Goal: Task Accomplishment & Management: Manage account settings

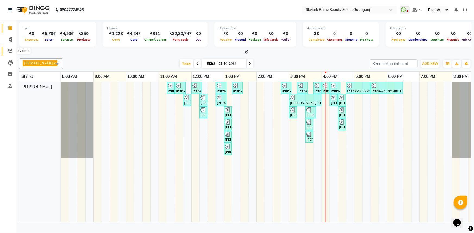
click at [10, 48] on span at bounding box center [10, 51] width 10 height 6
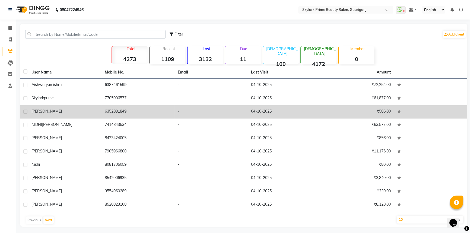
click at [151, 114] on td "6352031849" at bounding box center [138, 111] width 73 height 13
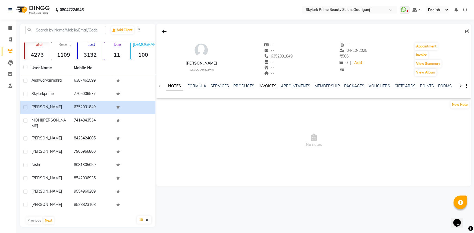
click at [264, 84] on link "INVOICES" at bounding box center [267, 86] width 18 height 5
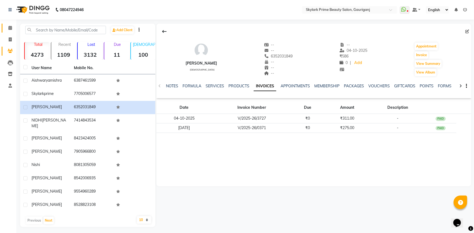
click at [10, 29] on icon at bounding box center [10, 28] width 4 height 4
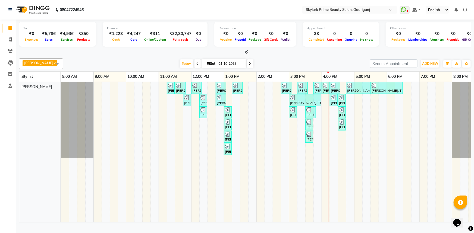
click at [2, 24] on link "Calendar" at bounding box center [8, 28] width 13 height 9
click at [348, 105] on div "[PERSON_NAME], TK01, 11:15 AM-11:25 AM, Waxing - Upper Lips Wax Rica [PERSON_NA…" at bounding box center [273, 152] width 424 height 140
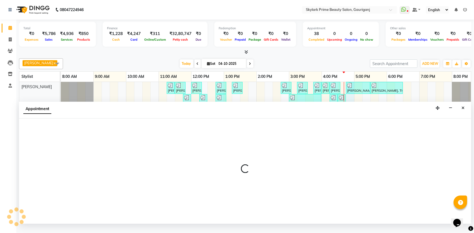
select select "30218"
select select "1005"
select select "tentative"
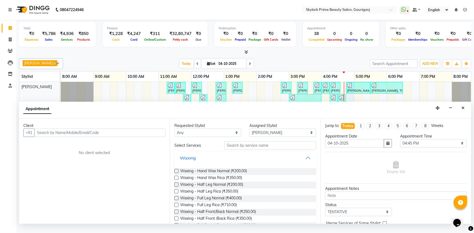
click at [304, 163] on button "Waxing" at bounding box center [244, 158] width 137 height 10
click at [306, 162] on button "Waxing" at bounding box center [244, 158] width 137 height 10
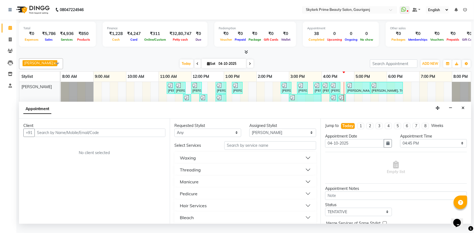
click at [199, 171] on button "Threading" at bounding box center [244, 170] width 137 height 10
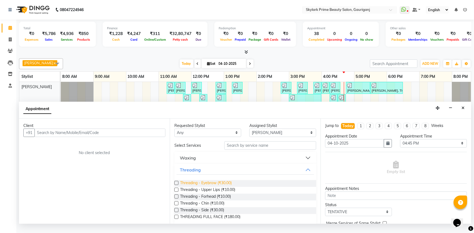
click at [197, 187] on span "Threading - Eyebrow (₹30.00)" at bounding box center [206, 183] width 52 height 7
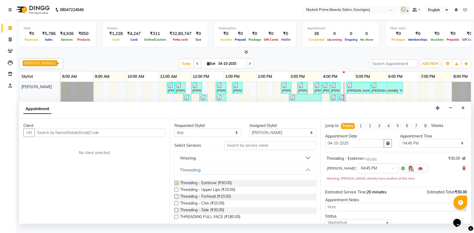
checkbox input "false"
click at [307, 175] on button "Threading" at bounding box center [244, 170] width 137 height 10
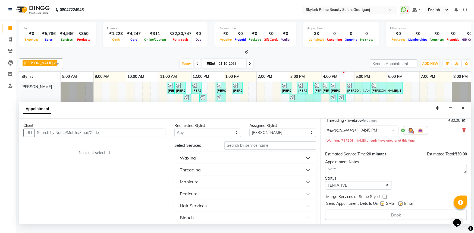
scroll to position [38, 0]
click at [121, 137] on input "text" at bounding box center [99, 133] width 131 height 8
type input "9"
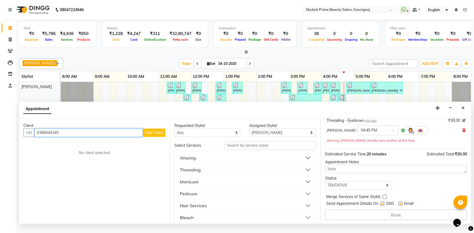
type input "6388445345"
click at [153, 137] on button "Add Client" at bounding box center [154, 133] width 23 height 8
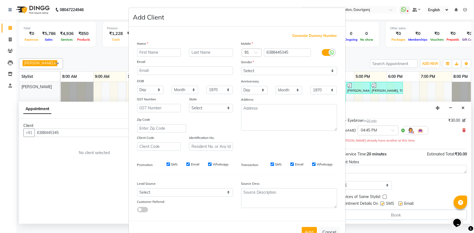
click at [146, 51] on input "text" at bounding box center [159, 52] width 44 height 8
type input "nisha mam"
click at [271, 68] on select "Select Male Female Other Prefer Not To Say" at bounding box center [289, 71] width 96 height 8
select select "female"
click at [241, 67] on select "Select Male Female Other Prefer Not To Say" at bounding box center [289, 71] width 96 height 8
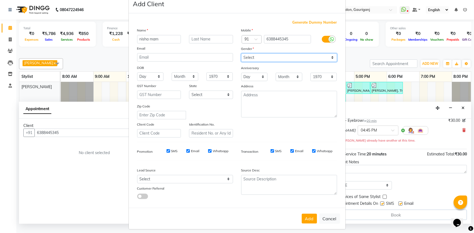
scroll to position [19, 0]
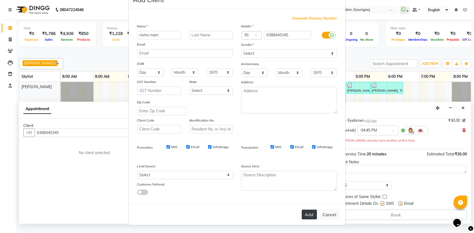
click at [309, 216] on button "Add" at bounding box center [309, 215] width 15 height 10
select select
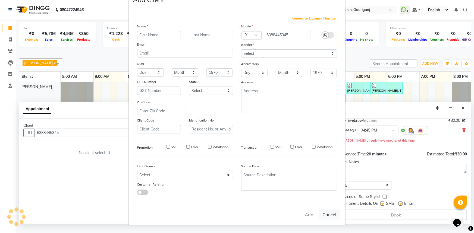
select select
checkbox input "false"
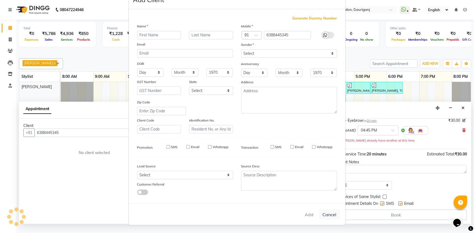
checkbox input "false"
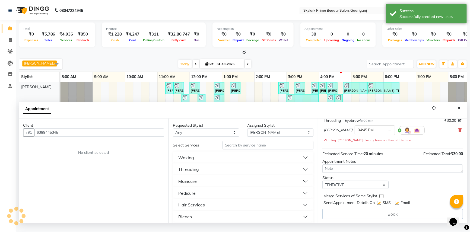
scroll to position [38, 0]
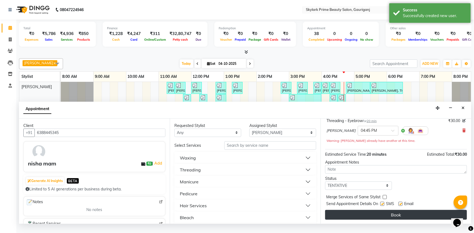
click at [390, 218] on button "Book" at bounding box center [396, 215] width 142 height 10
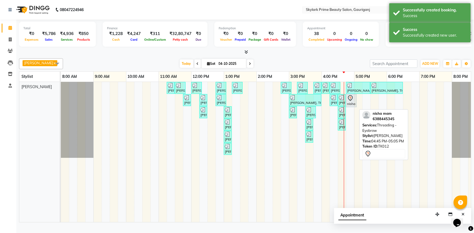
click at [351, 106] on div "nisha mam, TK12, 04:45 PM-05:05 PM, Threading - Eyebrow" at bounding box center [351, 100] width 10 height 11
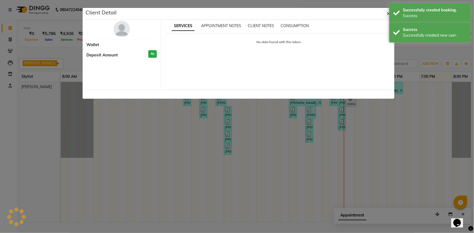
select select "7"
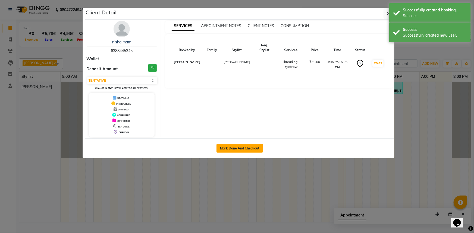
click at [247, 147] on button "Mark Done And Checkout" at bounding box center [239, 148] width 46 height 9
select select "service"
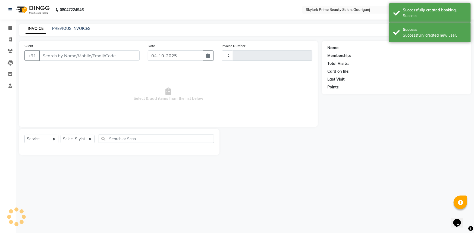
type input "3730"
select select "4735"
type input "6388445345"
select select "30218"
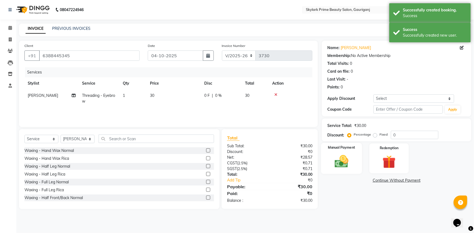
click at [345, 166] on img at bounding box center [341, 162] width 22 height 16
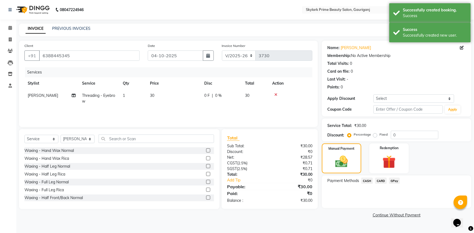
click at [393, 179] on span "GPay" at bounding box center [394, 181] width 11 height 6
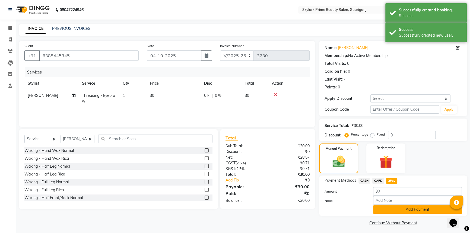
click at [395, 212] on button "Add Payment" at bounding box center [417, 210] width 89 height 8
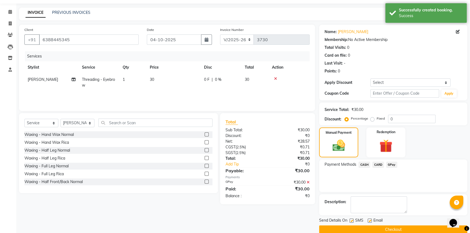
scroll to position [24, 0]
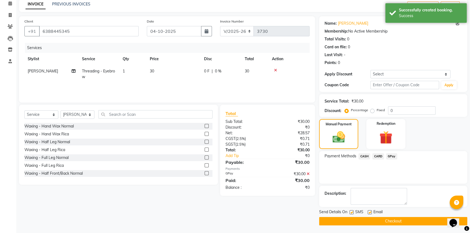
click at [396, 222] on button "Checkout" at bounding box center [393, 221] width 148 height 8
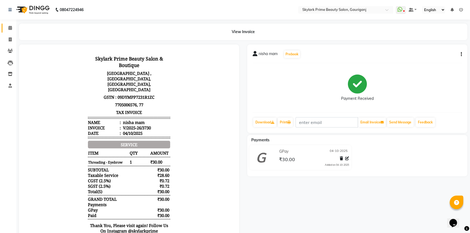
click at [5, 27] on link "Calendar" at bounding box center [8, 28] width 13 height 9
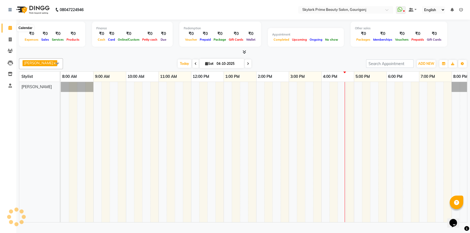
click at [9, 27] on icon at bounding box center [10, 28] width 4 height 4
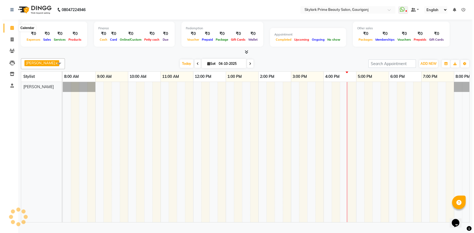
scroll to position [0, 13]
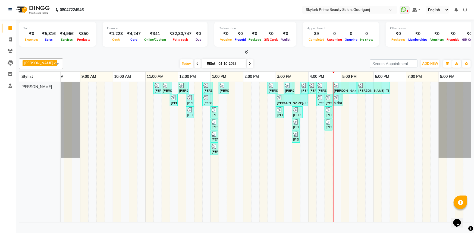
click at [335, 119] on div "ANAMIKA, TK01, 11:15 AM-11:25 AM, Waxing - Upper Lips Wax Rica ANAMIKA, TK01, 1…" at bounding box center [260, 152] width 424 height 140
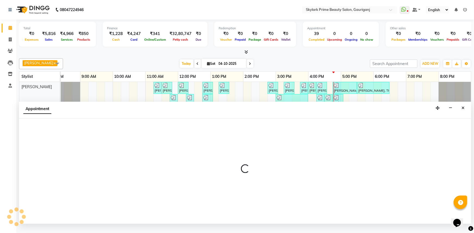
select select "30218"
select select "1005"
select select "tentative"
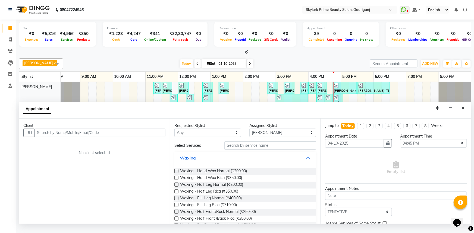
click at [306, 163] on button "Waxing" at bounding box center [244, 158] width 137 height 10
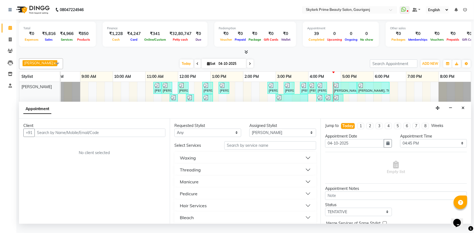
click at [194, 173] on div "Threading" at bounding box center [190, 170] width 21 height 7
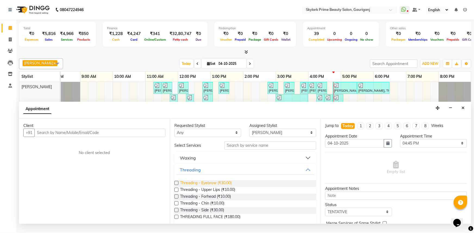
click at [198, 186] on span "Threading - Eyebrow (₹30.00)" at bounding box center [206, 183] width 52 height 7
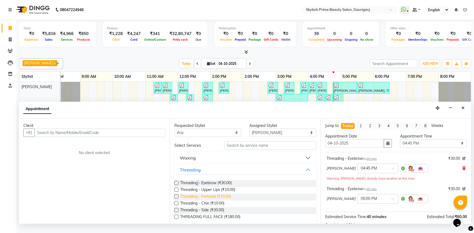
checkbox input "false"
click at [199, 200] on span "Threading - Forhead (₹10.00)" at bounding box center [205, 197] width 51 height 7
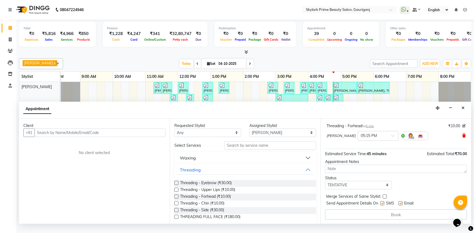
click at [462, 138] on icon at bounding box center [463, 136] width 3 height 4
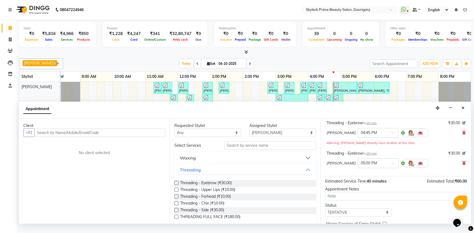
scroll to position [0, 0]
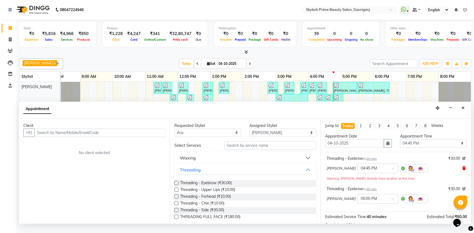
click at [462, 170] on icon at bounding box center [463, 168] width 3 height 4
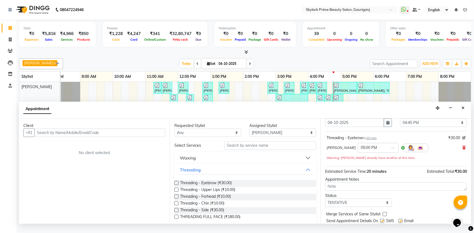
scroll to position [38, 0]
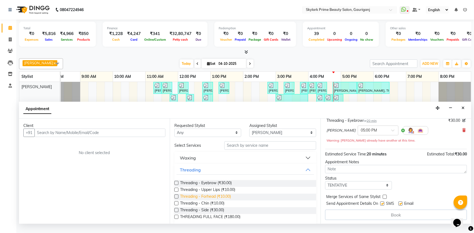
click at [206, 201] on span "Threading - Forhead (₹10.00)" at bounding box center [205, 197] width 51 height 7
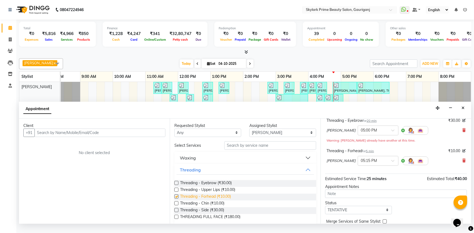
checkbox input "false"
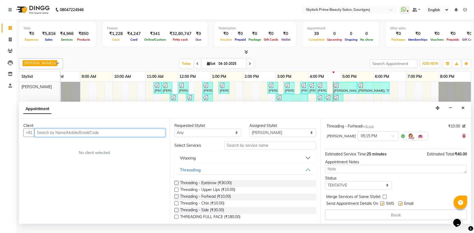
click at [123, 137] on input "text" at bounding box center [99, 133] width 131 height 8
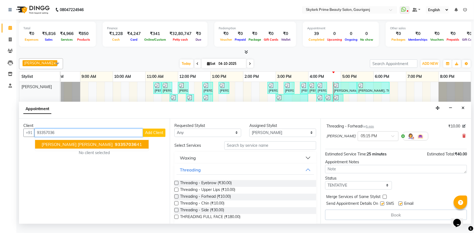
click at [115, 147] on span "93357036" at bounding box center [126, 144] width 22 height 5
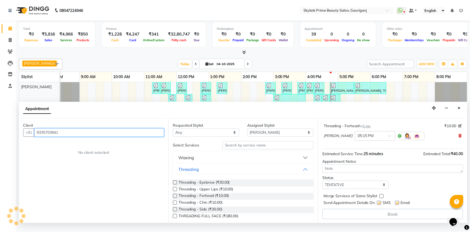
scroll to position [62, 0]
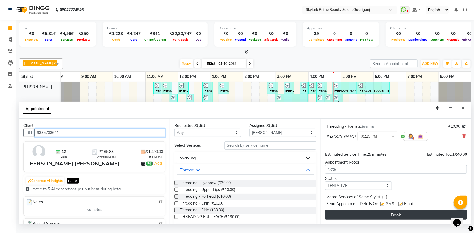
type input "9335703641"
click at [370, 219] on button "Book" at bounding box center [396, 215] width 142 height 10
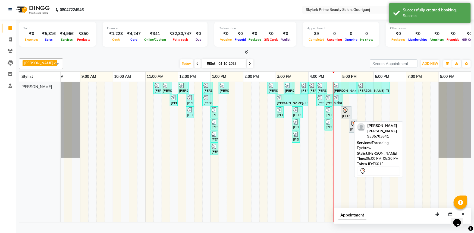
click at [346, 113] on icon at bounding box center [345, 111] width 5 height 6
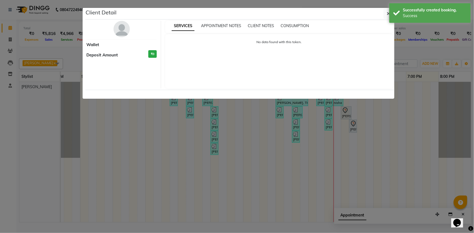
select select "7"
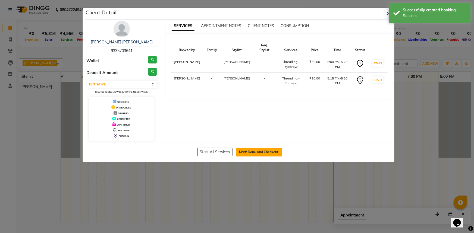
click at [261, 153] on button "Mark Done And Checkout" at bounding box center [259, 152] width 46 height 9
select select "service"
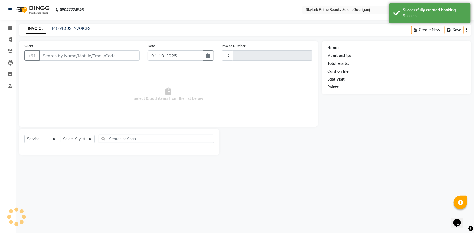
type input "3731"
select select "4735"
type input "9335703641"
select select "30218"
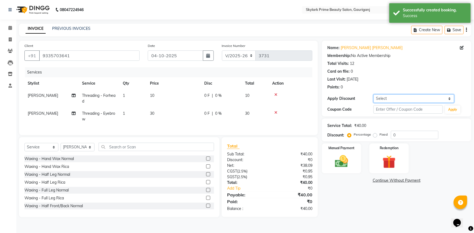
click at [390, 99] on select "Select Coupon → Karwa 10 Coupon → Karwa 20 Coupon → Karwa 30 Coupon → Birthday" at bounding box center [413, 98] width 81 height 8
select select "1: Object"
click at [373, 94] on select "Select Coupon → Karwa 10 Coupon → Karwa 20 Coupon → Karwa 30 Coupon → Birthday" at bounding box center [413, 98] width 81 height 8
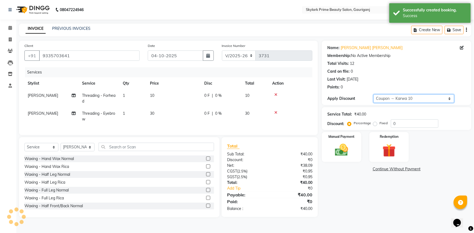
type input "10"
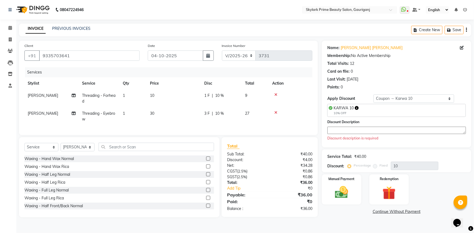
click at [344, 128] on textarea at bounding box center [396, 130] width 138 height 7
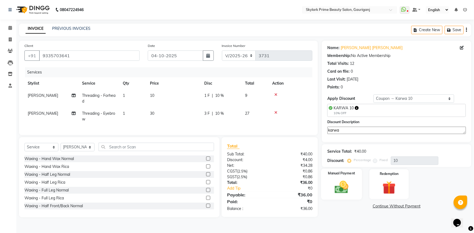
type textarea "karwa"
click at [343, 191] on img at bounding box center [341, 187] width 22 height 16
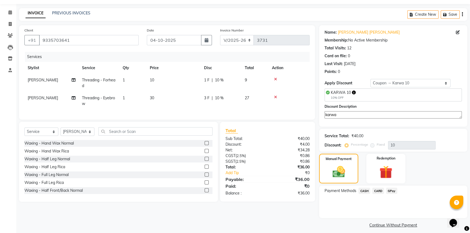
scroll to position [20, 0]
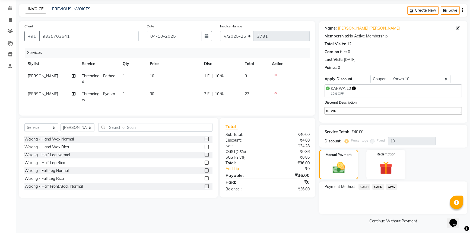
click at [362, 185] on span "CASH" at bounding box center [365, 187] width 12 height 6
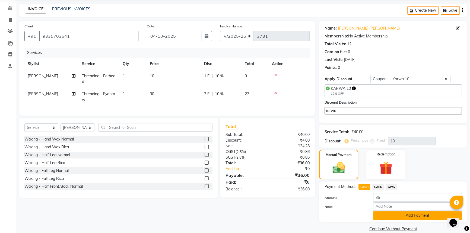
click at [384, 212] on button "Add Payment" at bounding box center [417, 215] width 89 height 8
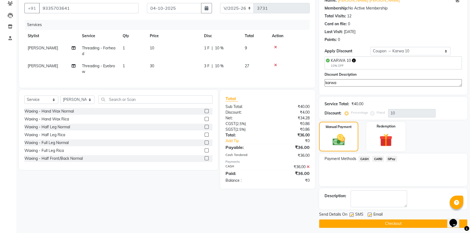
scroll to position [50, 0]
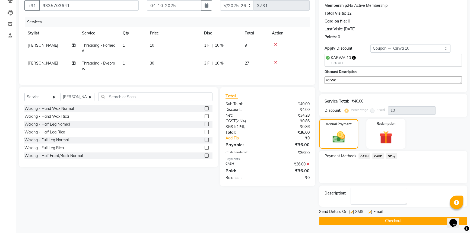
click at [386, 222] on button "Checkout" at bounding box center [393, 221] width 148 height 8
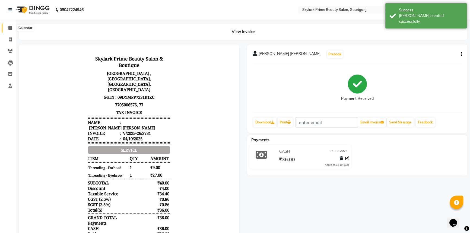
click at [10, 29] on icon at bounding box center [10, 28] width 4 height 4
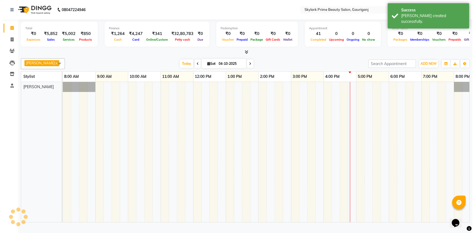
scroll to position [0, 13]
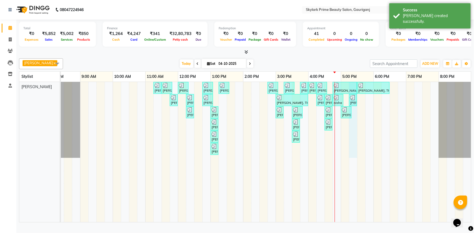
click at [353, 121] on div "ANAMIKA, TK01, 11:15 AM-11:25 AM, Waxing - Upper Lips Wax Rica ANAMIKA, TK01, 1…" at bounding box center [260, 152] width 424 height 140
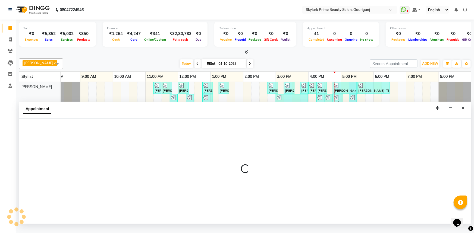
select select "30218"
select select "1035"
select select "tentative"
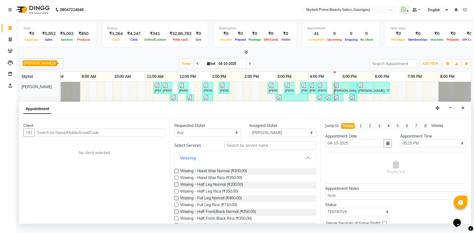
click at [304, 163] on button "Waxing" at bounding box center [244, 158] width 137 height 10
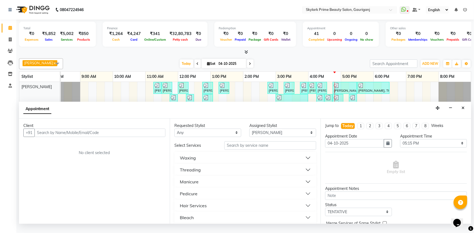
click at [208, 175] on button "Threading" at bounding box center [244, 170] width 137 height 10
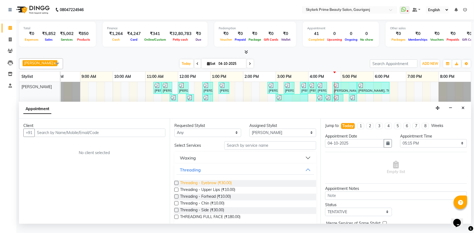
click at [201, 186] on span "Threading - Eyebrow (₹30.00)" at bounding box center [206, 183] width 52 height 7
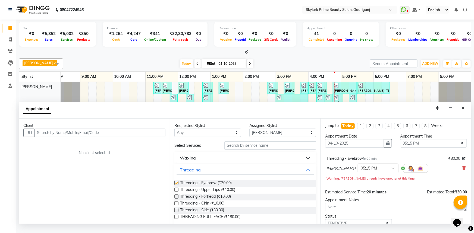
checkbox input "false"
click at [121, 137] on input "text" at bounding box center [99, 133] width 131 height 8
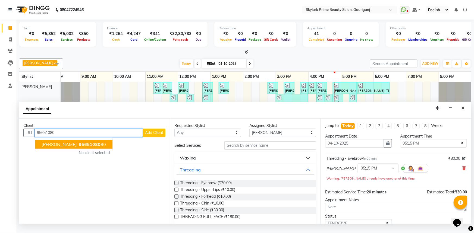
click at [68, 146] on button "kajal singh 95651080 80" at bounding box center [73, 144] width 77 height 9
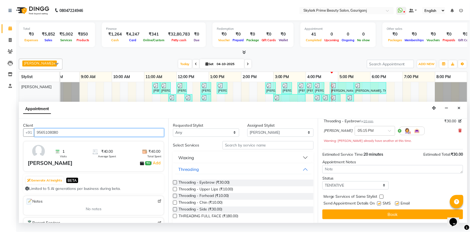
scroll to position [38, 0]
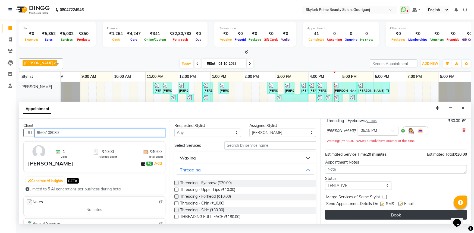
type input "9565108080"
click at [375, 219] on button "Book" at bounding box center [396, 215] width 142 height 10
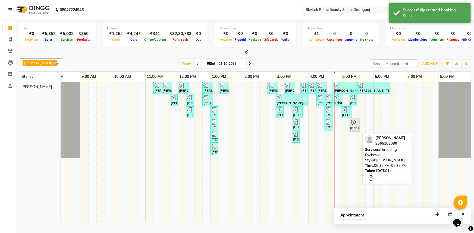
click at [354, 126] on icon at bounding box center [353, 122] width 7 height 7
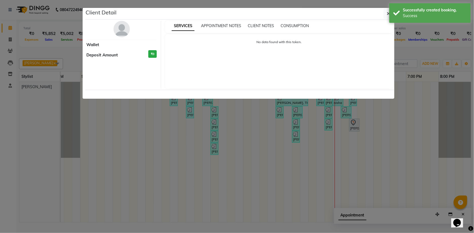
select select "7"
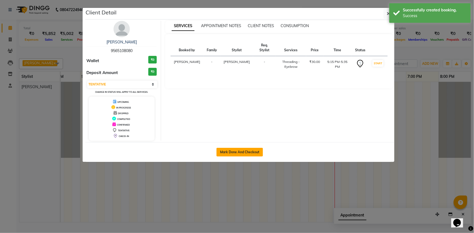
click at [246, 155] on button "Mark Done And Checkout" at bounding box center [239, 152] width 46 height 9
select select "4735"
select select "service"
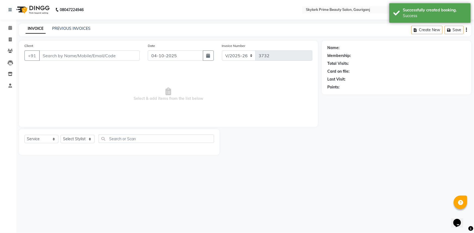
type input "9565108080"
select select "30218"
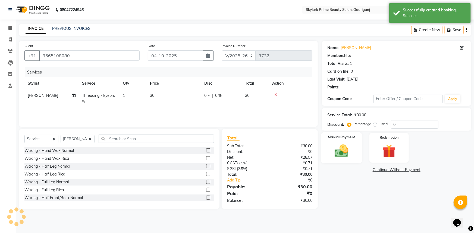
click at [345, 154] on img at bounding box center [341, 151] width 22 height 16
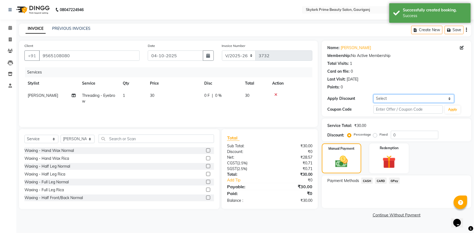
click at [388, 98] on select "Select Coupon → Karwa 10 Coupon → Karwa 20 Coupon → Karwa 30 Coupon → Birthday" at bounding box center [413, 98] width 81 height 8
select select "1: Object"
click at [373, 94] on select "Select Coupon → Karwa 10 Coupon → Karwa 20 Coupon → Karwa 30 Coupon → Birthday" at bounding box center [413, 98] width 81 height 8
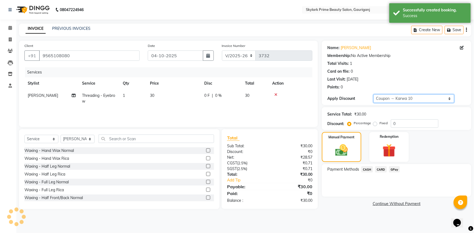
type input "10"
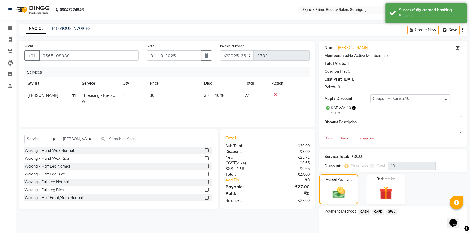
click at [353, 130] on textarea at bounding box center [393, 130] width 137 height 7
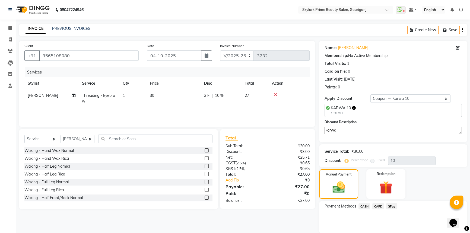
type textarea "karwa"
click at [361, 203] on div "Payment Methods CASH CARD GPay" at bounding box center [393, 217] width 148 height 33
click at [364, 206] on span "CASH" at bounding box center [365, 206] width 12 height 6
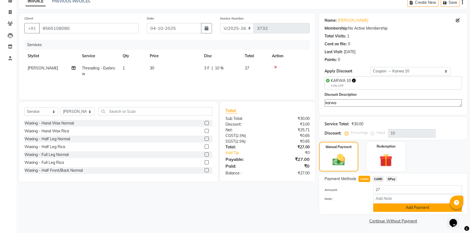
click at [390, 209] on button "Add Payment" at bounding box center [417, 208] width 89 height 8
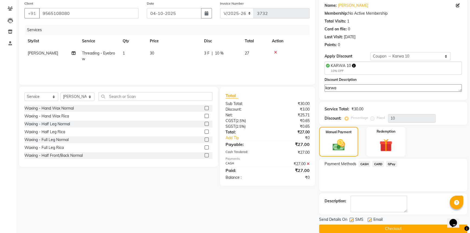
scroll to position [50, 0]
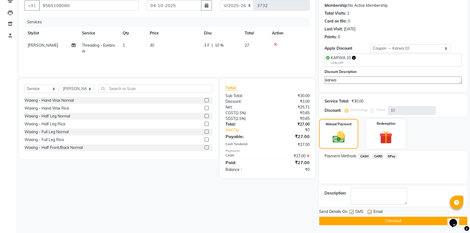
click at [382, 223] on button "Checkout" at bounding box center [393, 221] width 148 height 8
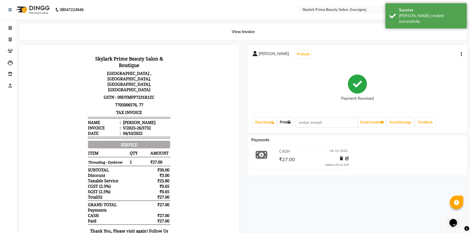
click at [286, 122] on link "Print" at bounding box center [285, 122] width 15 height 9
click at [11, 27] on icon at bounding box center [10, 28] width 4 height 4
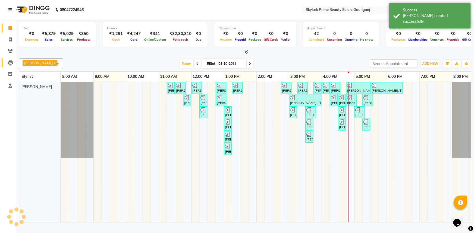
scroll to position [0, 13]
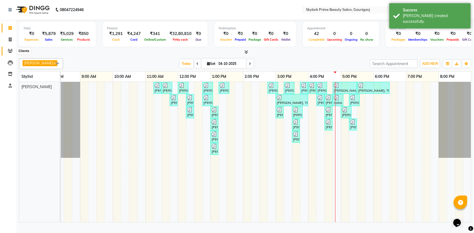
click at [11, 50] on icon at bounding box center [10, 51] width 5 height 4
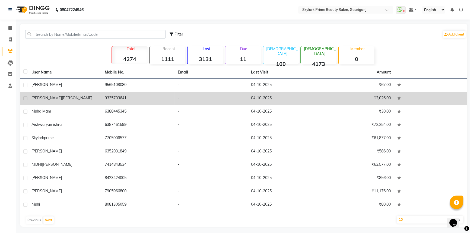
click at [63, 97] on span "[PERSON_NAME]" at bounding box center [77, 98] width 30 height 5
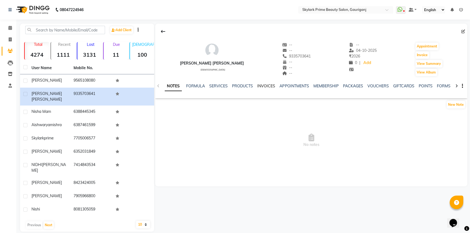
click at [262, 87] on link "INVOICES" at bounding box center [266, 86] width 18 height 5
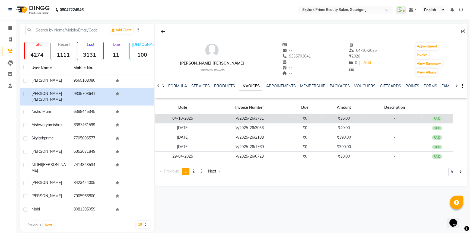
click at [274, 117] on td "V/2025-26/3731" at bounding box center [249, 119] width 79 height 10
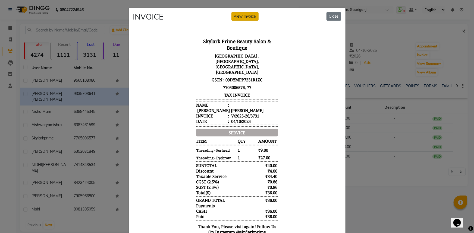
click at [245, 13] on button "View Invoice" at bounding box center [244, 16] width 27 height 8
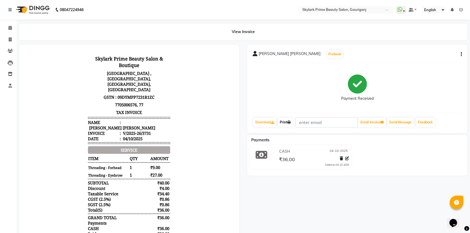
click at [288, 122] on link "Print" at bounding box center [285, 122] width 15 height 9
click at [11, 27] on icon at bounding box center [10, 28] width 4 height 4
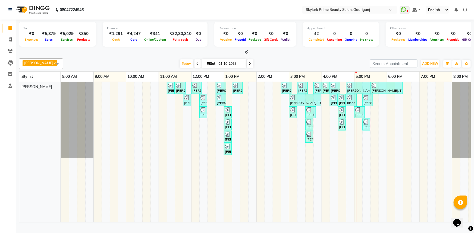
click at [372, 161] on div "ANAMIKA, TK01, 11:15 AM-11:25 AM, Waxing - Upper Lips Wax Rica ANAMIKA, TK01, 1…" at bounding box center [273, 152] width 424 height 140
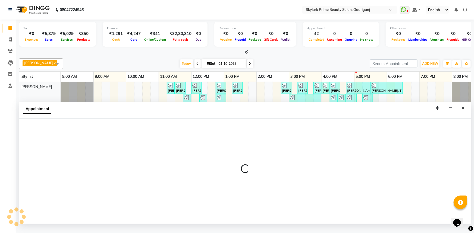
select select "30218"
select select "tentative"
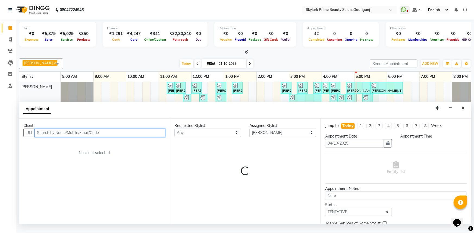
select select "1050"
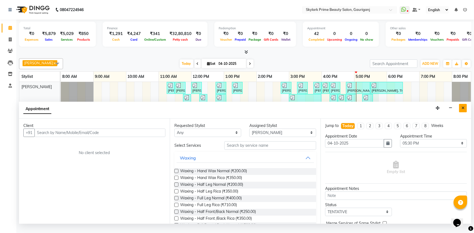
click at [463, 110] on icon "Close" at bounding box center [462, 108] width 3 height 4
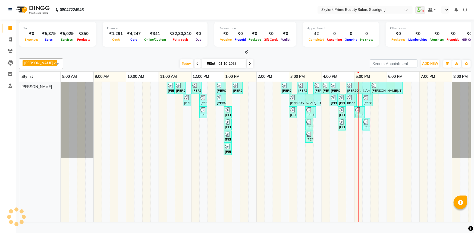
select select "en"
click at [391, 9] on span at bounding box center [392, 11] width 7 height 5
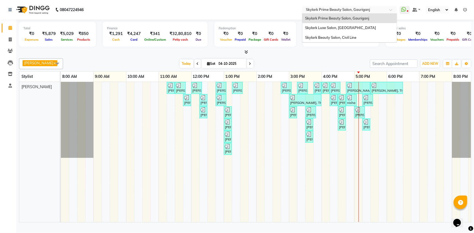
click at [391, 9] on span at bounding box center [392, 11] width 7 height 5
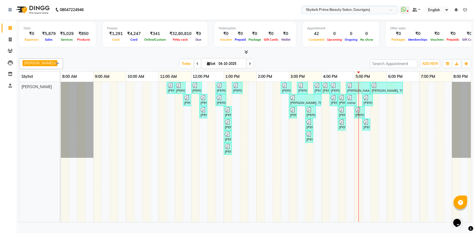
click at [391, 9] on span at bounding box center [392, 11] width 7 height 5
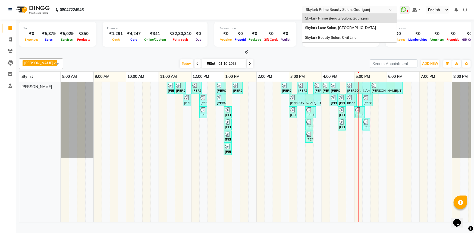
click at [390, 7] on div "Select Location × Skylark Prime Beauty Salon, Gauriganj" at bounding box center [349, 9] width 95 height 7
click at [387, 8] on div at bounding box center [349, 10] width 95 height 5
click at [351, 27] on span "Skylark Luxe Salon, [GEOGRAPHIC_DATA]" at bounding box center [340, 28] width 71 height 4
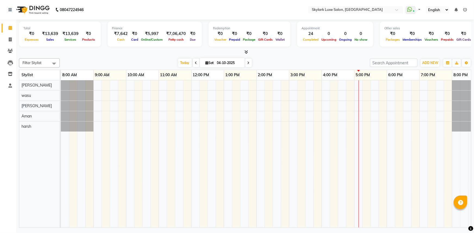
select select "en"
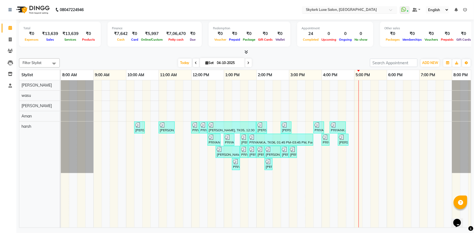
click at [391, 9] on span at bounding box center [392, 11] width 7 height 5
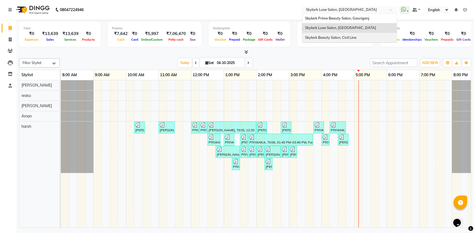
click at [346, 38] on span "Skylark Beauty Salon, Civil Line" at bounding box center [330, 37] width 51 height 4
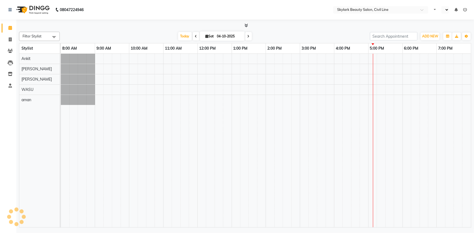
select select "en"
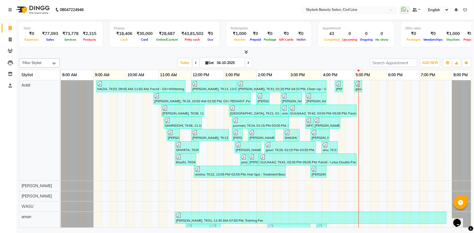
click at [386, 10] on div at bounding box center [349, 10] width 95 height 5
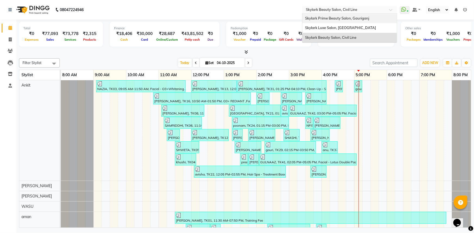
click at [347, 18] on span "Skylark Prime Beauty Salon, Gauriganj" at bounding box center [337, 18] width 64 height 4
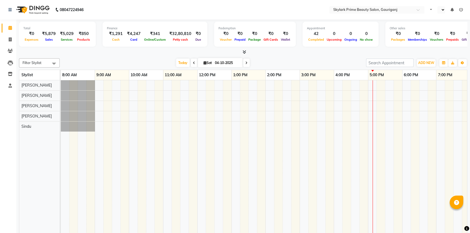
select select "en"
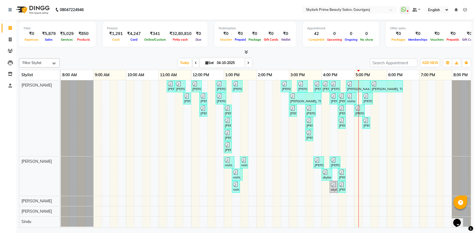
scroll to position [3, 0]
click at [56, 61] on span at bounding box center [54, 63] width 11 height 10
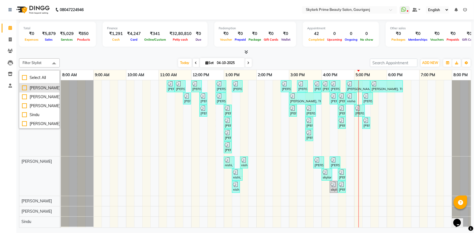
click at [40, 89] on div "[PERSON_NAME]" at bounding box center [39, 88] width 35 height 6
checkbox input "true"
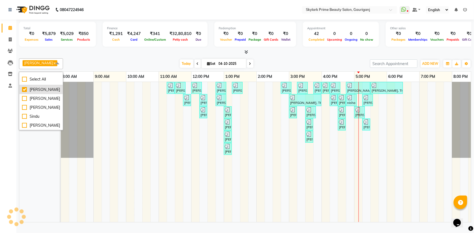
scroll to position [0, 0]
click at [56, 61] on span at bounding box center [57, 63] width 11 height 10
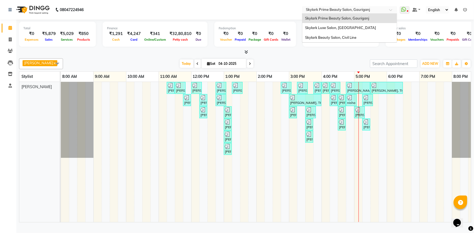
click at [380, 9] on input "text" at bounding box center [344, 10] width 79 height 5
click at [381, 9] on input "text" at bounding box center [344, 10] width 79 height 5
click at [365, 17] on span "Skylark Prime Beauty Salon, Gauriganj" at bounding box center [337, 18] width 64 height 4
click at [376, 9] on input "text" at bounding box center [344, 10] width 79 height 5
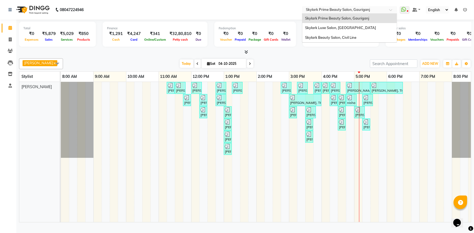
click at [376, 9] on input "text" at bounding box center [344, 10] width 79 height 5
click at [390, 7] on div "Select Location × Skylark Prime Beauty Salon, Gauriganj" at bounding box center [349, 9] width 95 height 7
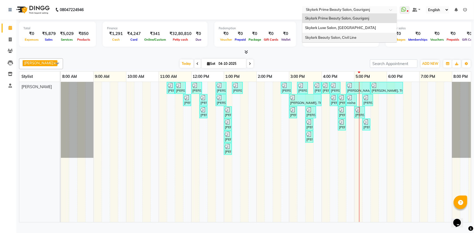
click at [160, 130] on div "ANAMIKA, TK01, 11:15 AM-11:25 AM, Waxing - Upper Lips Wax Rica ANAMIKA, TK01, 1…" at bounding box center [273, 152] width 424 height 140
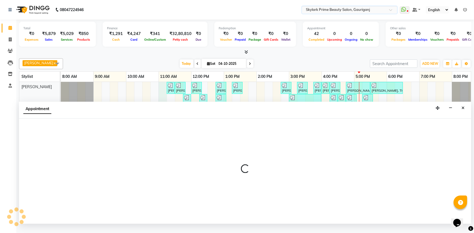
select select "30218"
select select "tentative"
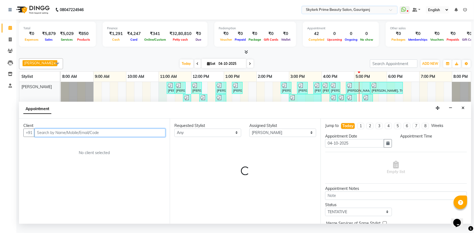
select select "660"
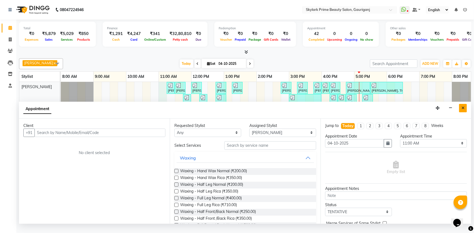
click at [462, 110] on icon "Close" at bounding box center [462, 108] width 3 height 4
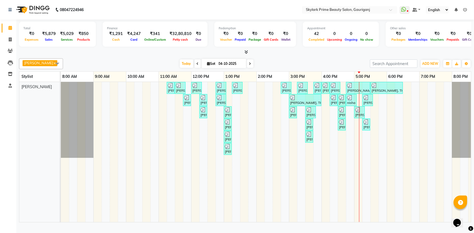
click at [379, 109] on div "ANAMIKA, TK01, 11:15 AM-11:25 AM, Waxing - Upper Lips Wax Rica ANAMIKA, TK01, 1…" at bounding box center [273, 152] width 424 height 140
select select "30218"
select select "1065"
select select "tentative"
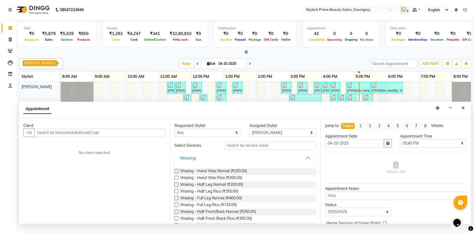
click at [304, 163] on button "Waxing" at bounding box center [244, 158] width 137 height 10
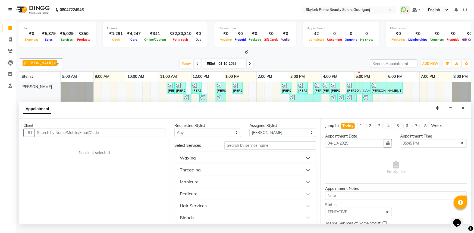
click at [205, 174] on button "Threading" at bounding box center [244, 170] width 137 height 10
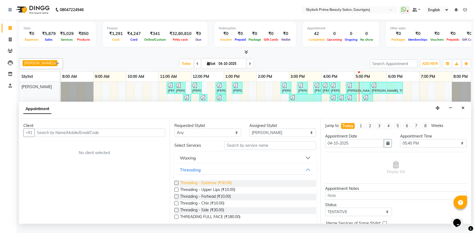
click at [201, 187] on span "Threading - Eyebrow (₹30.00)" at bounding box center [206, 183] width 52 height 7
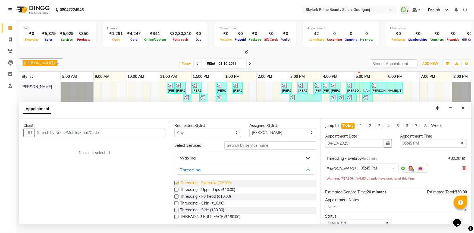
checkbox input "false"
click at [196, 201] on span "Threading - Forhead (₹10.00)" at bounding box center [205, 197] width 51 height 7
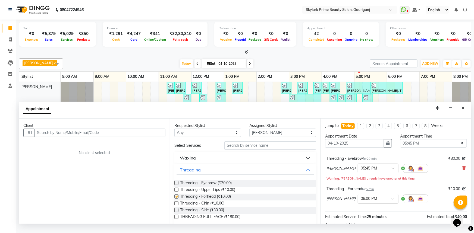
checkbox input "false"
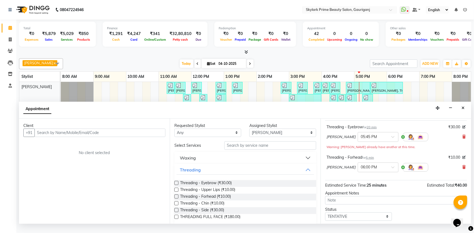
scroll to position [63, 0]
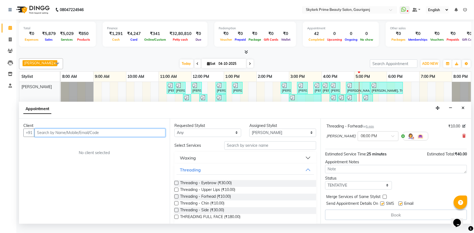
click at [98, 134] on input "text" at bounding box center [99, 133] width 131 height 8
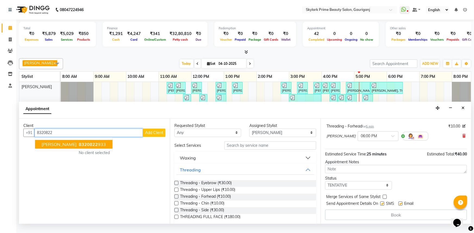
click at [60, 147] on span "[PERSON_NAME]" at bounding box center [59, 144] width 35 height 5
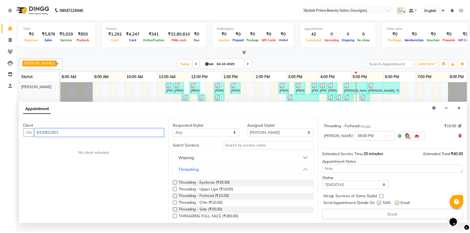
scroll to position [62, 0]
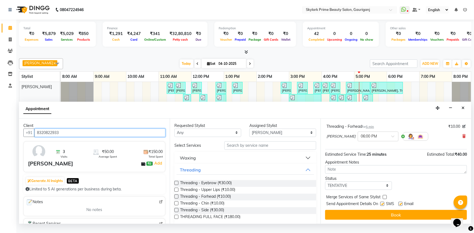
type input "8320822933"
click at [304, 173] on button "Threading" at bounding box center [244, 170] width 137 height 10
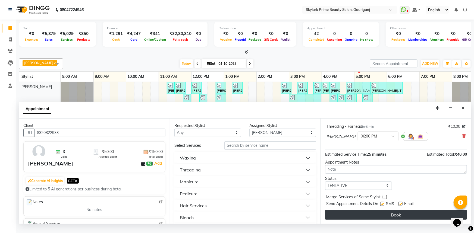
click at [390, 220] on button "Book" at bounding box center [396, 215] width 142 height 10
click at [390, 220] on div "Book" at bounding box center [396, 215] width 142 height 10
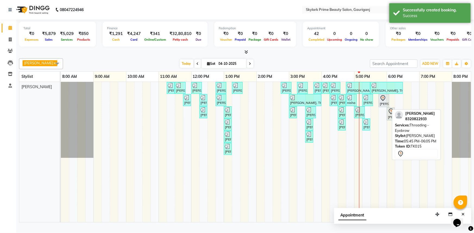
click at [383, 102] on icon at bounding box center [383, 98] width 7 height 7
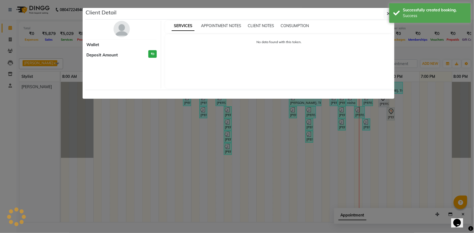
select select "7"
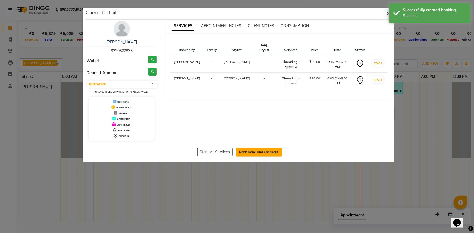
click at [255, 151] on button "Mark Done And Checkout" at bounding box center [259, 152] width 46 height 9
select select "service"
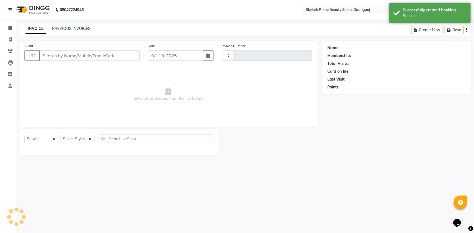
type input "3733"
select select "4735"
type input "8320822933"
select select "30218"
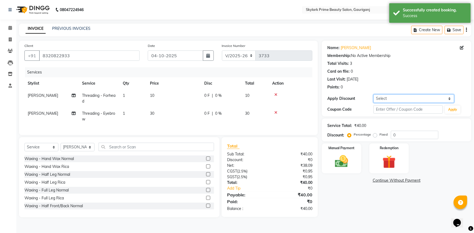
click at [388, 96] on select "Select Coupon → Karwa 10 Coupon → Karwa 20 Coupon → Karwa 30 Coupon → Birthday" at bounding box center [413, 98] width 81 height 8
select select "1: Object"
click at [373, 94] on select "Select Coupon → Karwa 10 Coupon → Karwa 20 Coupon → Karwa 30 Coupon → Birthday" at bounding box center [413, 98] width 81 height 8
type input "10"
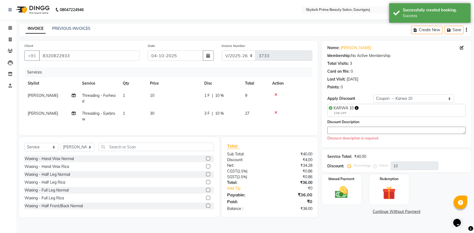
click at [344, 129] on textarea at bounding box center [396, 130] width 138 height 7
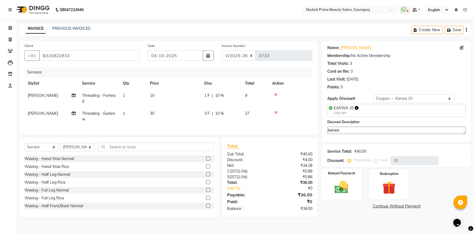
type textarea "karwa"
click at [348, 181] on img at bounding box center [341, 187] width 22 height 16
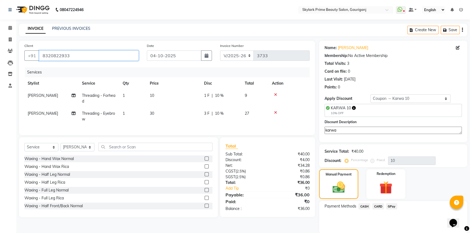
click at [41, 55] on input "8320822933" at bounding box center [89, 55] width 100 height 10
drag, startPoint x: 41, startPoint y: 55, endPoint x: 61, endPoint y: 56, distance: 19.6
click at [56, 55] on input "8320822933" at bounding box center [89, 55] width 100 height 10
click at [65, 57] on input "8320822933" at bounding box center [89, 55] width 100 height 10
click at [365, 206] on span "CASH" at bounding box center [365, 206] width 12 height 6
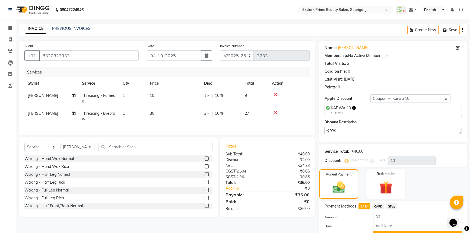
click at [392, 207] on span "GPay" at bounding box center [391, 206] width 11 height 6
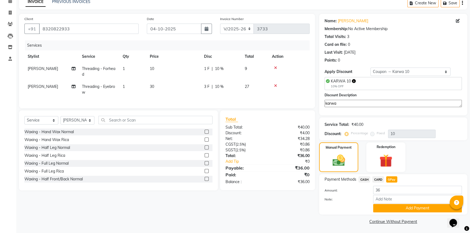
scroll to position [27, 0]
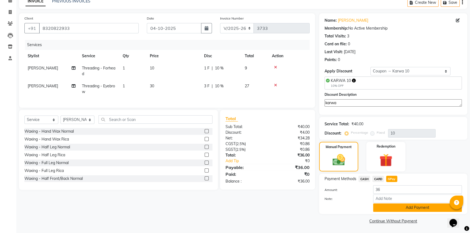
click at [406, 209] on button "Add Payment" at bounding box center [417, 208] width 89 height 8
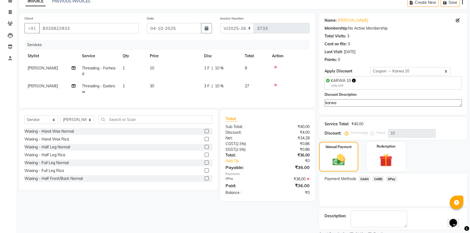
scroll to position [50, 0]
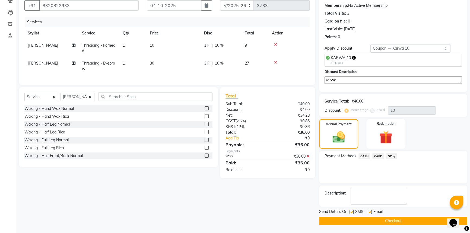
click at [394, 222] on button "Checkout" at bounding box center [393, 221] width 148 height 8
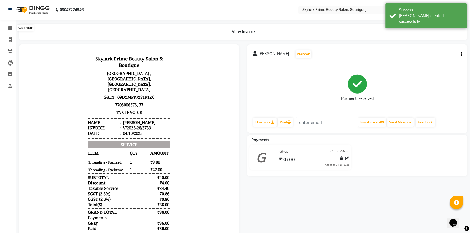
click at [10, 29] on icon at bounding box center [10, 28] width 4 height 4
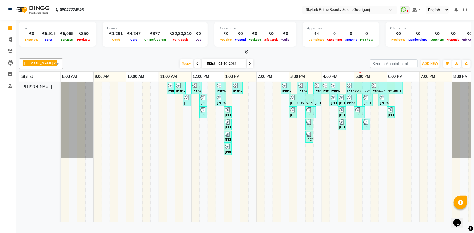
click at [370, 142] on div "ANAMIKA, TK01, 11:15 AM-11:25 AM, Waxing - Upper Lips Wax Rica ANAMIKA, TK01, 1…" at bounding box center [273, 152] width 424 height 140
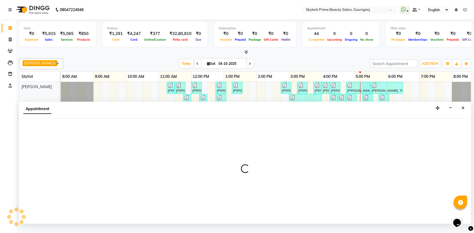
select select "30218"
select select "1035"
select select "tentative"
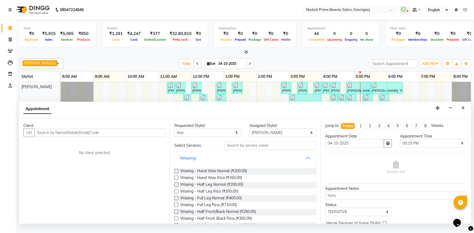
click at [306, 162] on button "Waxing" at bounding box center [244, 158] width 137 height 10
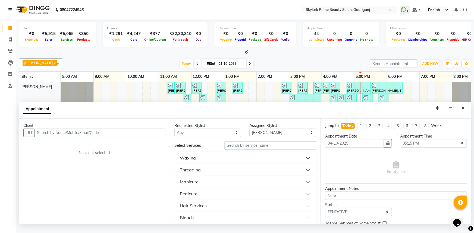
click at [197, 173] on div "Threading" at bounding box center [190, 170] width 21 height 7
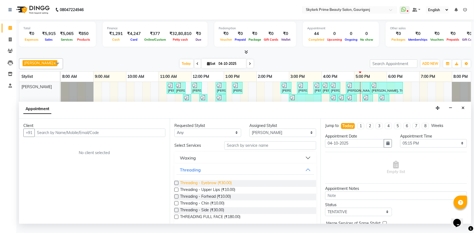
click at [199, 187] on span "Threading - Eyebrow (₹30.00)" at bounding box center [206, 183] width 52 height 7
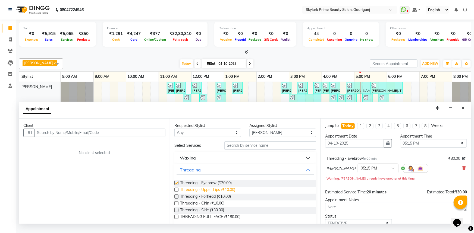
checkbox input "false"
click at [198, 201] on span "Threading - Forhead (₹10.00)" at bounding box center [205, 197] width 51 height 7
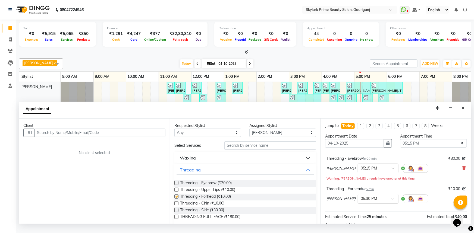
checkbox input "false"
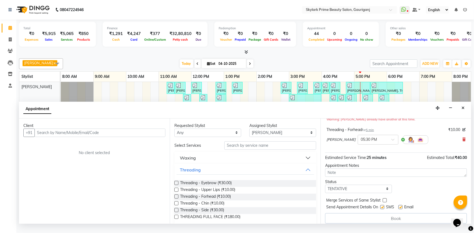
scroll to position [63, 0]
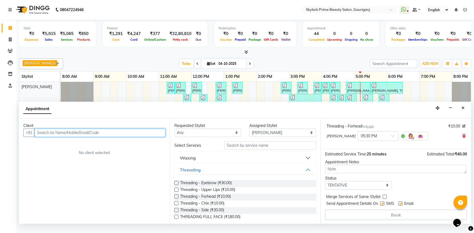
click at [124, 137] on input "text" at bounding box center [99, 133] width 131 height 8
paste input "8320822933"
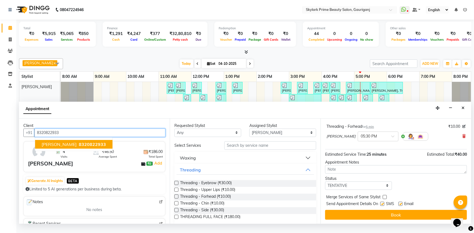
click at [79, 147] on span "8320822933" at bounding box center [92, 144] width 27 height 5
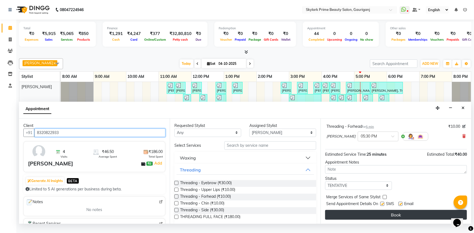
type input "8320822933"
click at [399, 220] on button "Book" at bounding box center [396, 215] width 142 height 10
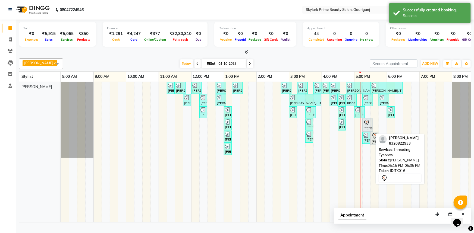
click at [369, 126] on icon at bounding box center [366, 122] width 7 height 7
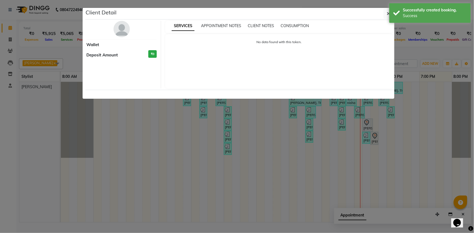
select select "7"
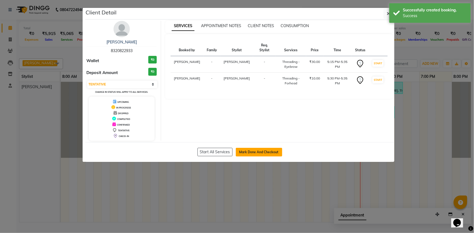
click at [261, 149] on button "Mark Done And Checkout" at bounding box center [259, 152] width 46 height 9
select select "service"
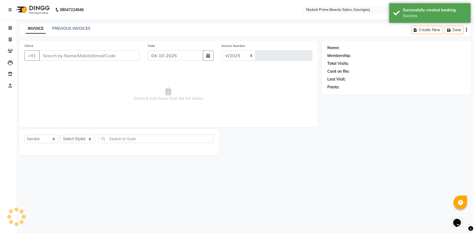
select select "4735"
type input "3734"
type input "8320822933"
select select "30218"
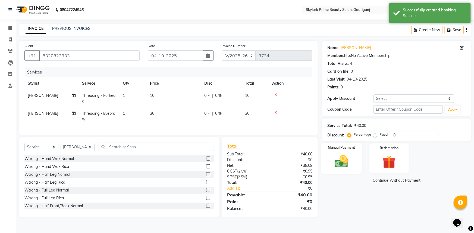
click at [345, 162] on img at bounding box center [341, 162] width 22 height 16
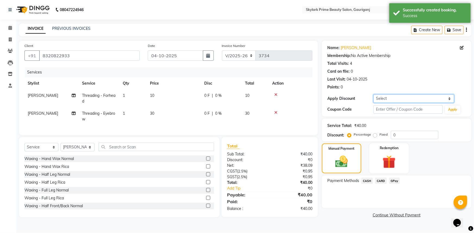
click at [390, 97] on select "Select Coupon → Karwa 10 Coupon → Karwa 20 Coupon → Karwa 30 Coupon → Birthday" at bounding box center [413, 98] width 81 height 8
select select "1: Object"
click at [373, 94] on select "Select Coupon → Karwa 10 Coupon → Karwa 20 Coupon → Karwa 30 Coupon → Birthday" at bounding box center [413, 98] width 81 height 8
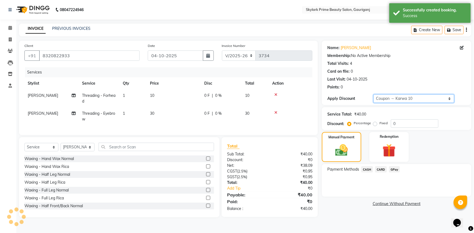
type input "10"
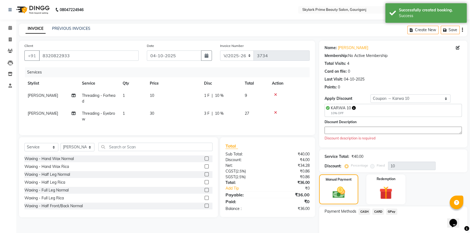
click at [349, 128] on textarea at bounding box center [393, 130] width 137 height 7
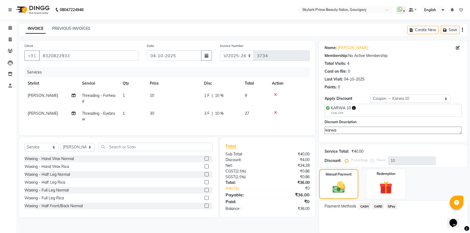
type textarea "karwa"
click at [393, 206] on span "GPay" at bounding box center [391, 206] width 11 height 6
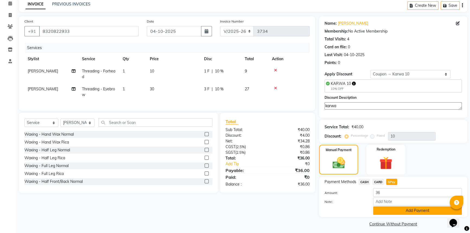
click at [405, 209] on button "Add Payment" at bounding box center [417, 211] width 89 height 8
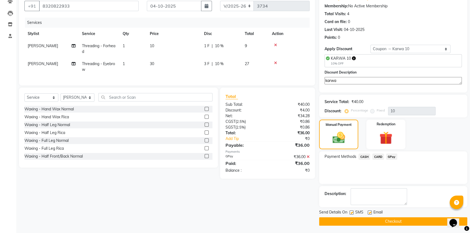
scroll to position [50, 0]
click at [387, 220] on button "Checkout" at bounding box center [393, 221] width 148 height 8
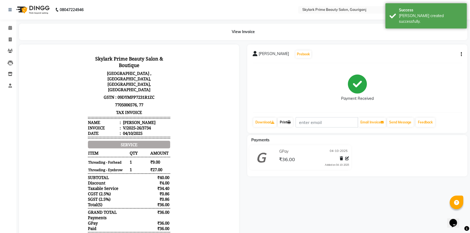
click at [286, 121] on link "Print" at bounding box center [285, 122] width 15 height 9
click at [7, 26] on span at bounding box center [10, 28] width 10 height 6
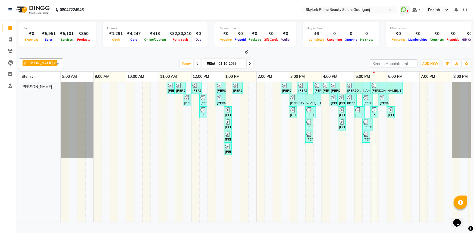
click at [383, 127] on div "ANAMIKA, TK01, 11:15 AM-11:25 AM, Waxing - Upper Lips Wax Rica ANAMIKA, TK01, 1…" at bounding box center [273, 152] width 424 height 140
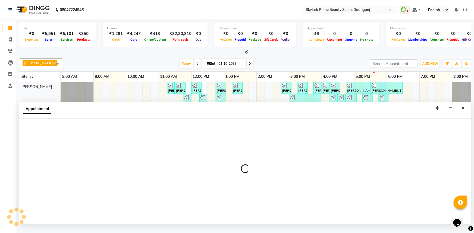
select select "30218"
select select "1065"
select select "tentative"
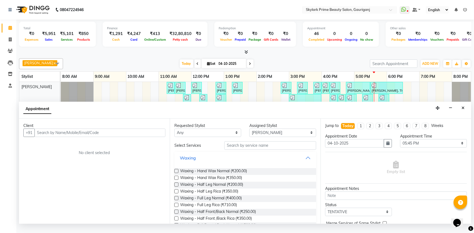
click at [303, 163] on button "Waxing" at bounding box center [244, 158] width 137 height 10
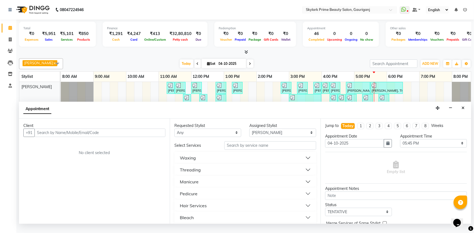
click at [201, 175] on button "Threading" at bounding box center [244, 170] width 137 height 10
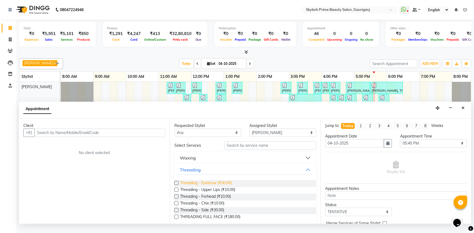
click at [199, 187] on span "Threading - Eyebrow (₹30.00)" at bounding box center [206, 183] width 52 height 7
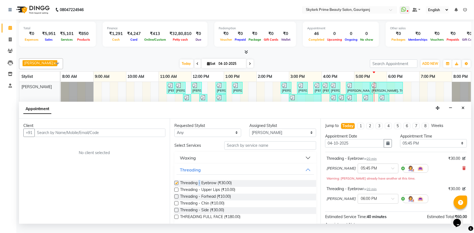
checkbox input "false"
click at [462, 172] on div "Threading - Eyebrow for 20 min ₹30.00 Gurwinder Singh × 05:45 PM Warning: Gurwi…" at bounding box center [396, 168] width 142 height 28
click at [462, 170] on icon at bounding box center [463, 168] width 3 height 4
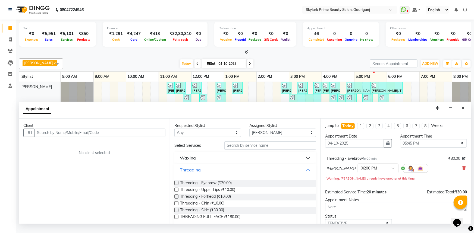
click at [304, 172] on button "Threading" at bounding box center [244, 170] width 137 height 10
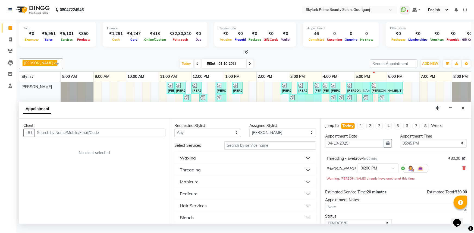
click at [197, 160] on button "Waxing" at bounding box center [244, 158] width 137 height 10
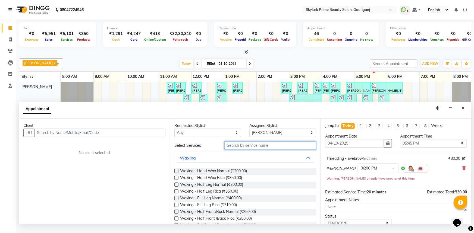
click at [244, 150] on input "text" at bounding box center [270, 145] width 92 height 8
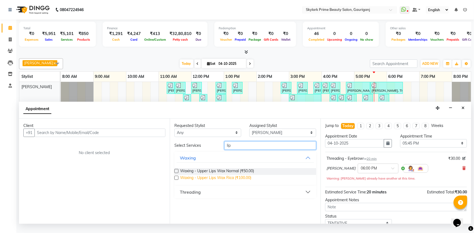
type input "lip"
click at [208, 182] on span "Waxing - Upper Lips Wax Rica (₹100.00)" at bounding box center [215, 178] width 71 height 7
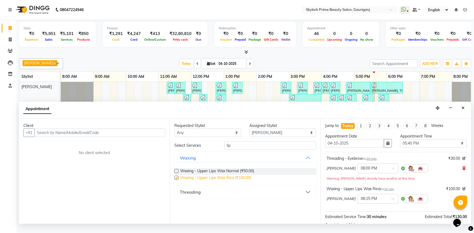
checkbox input "false"
click at [245, 155] on div "Select Services lip Waxing Waxing - Upper Lips Wax Normal (₹50.00) Waxing - Upp…" at bounding box center [245, 169] width 142 height 57
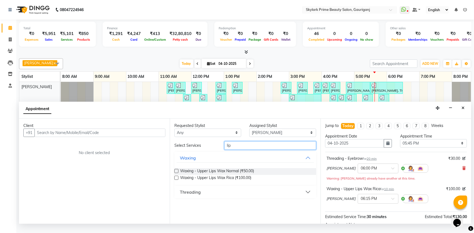
click at [238, 150] on input "lip" at bounding box center [270, 145] width 92 height 8
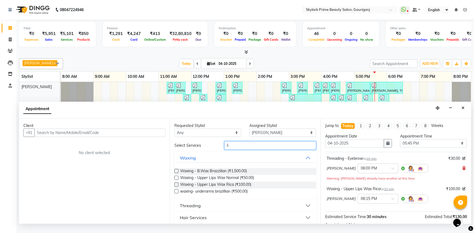
type input "l"
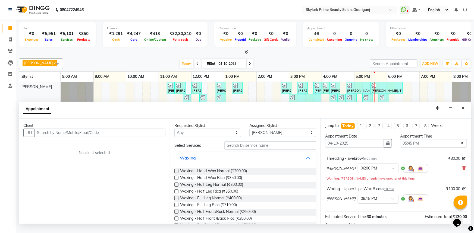
click at [303, 160] on button "Waxing" at bounding box center [244, 158] width 137 height 10
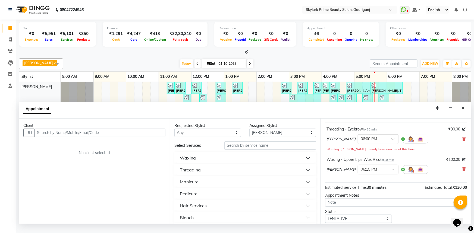
scroll to position [63, 0]
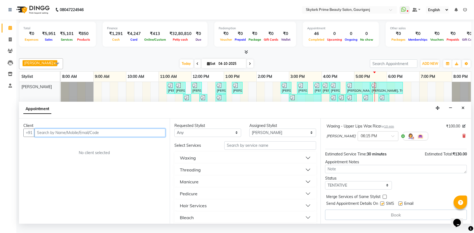
click at [98, 137] on input "text" at bounding box center [99, 133] width 131 height 8
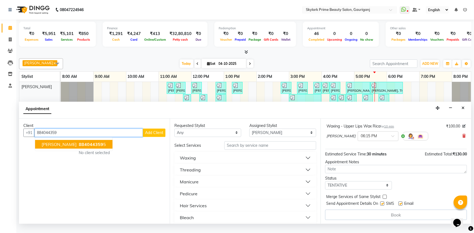
click at [62, 147] on span "[PERSON_NAME]" at bounding box center [59, 144] width 35 height 5
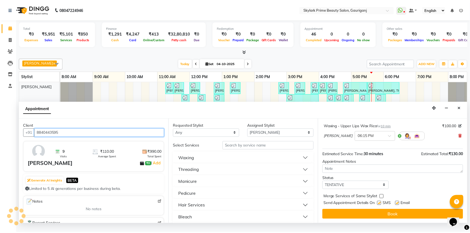
scroll to position [62, 0]
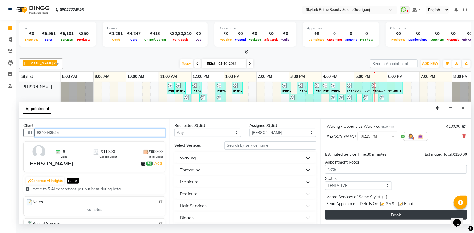
type input "8840443595"
click at [387, 218] on button "Book" at bounding box center [396, 215] width 142 height 10
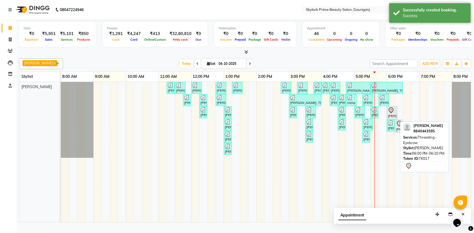
click at [393, 114] on icon at bounding box center [391, 110] width 7 height 7
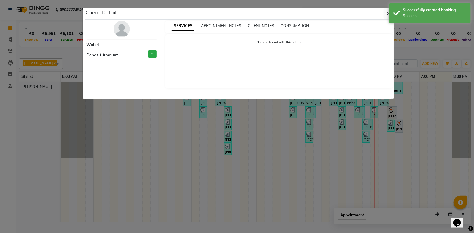
select select "7"
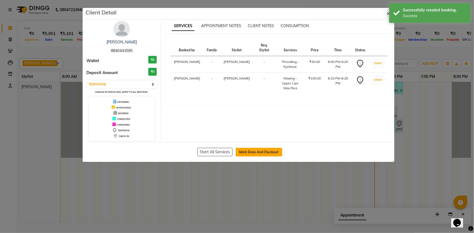
click at [265, 150] on button "Mark Done And Checkout" at bounding box center [259, 152] width 46 height 9
select select "service"
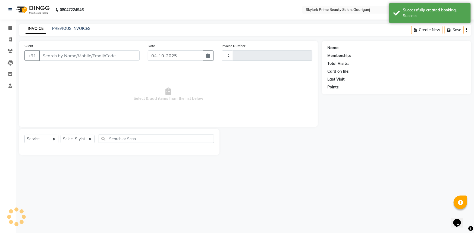
type input "3735"
select select "4735"
type input "8840443595"
select select "30218"
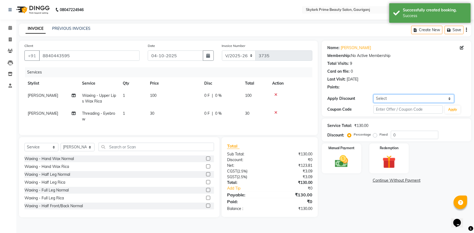
click at [381, 97] on select "Select Coupon → Karwa 10 Coupon → Karwa 20 Coupon → Karwa 30 Coupon → Birthday" at bounding box center [413, 98] width 81 height 8
click at [387, 98] on select "Select Coupon → Karwa 10 Coupon → Karwa 20 Coupon → Karwa 30 Coupon → Birthday" at bounding box center [413, 98] width 81 height 8
select select "1: Object"
click at [373, 94] on select "Select Coupon → Karwa 10 Coupon → Karwa 20 Coupon → Karwa 30 Coupon → Birthday" at bounding box center [413, 98] width 81 height 8
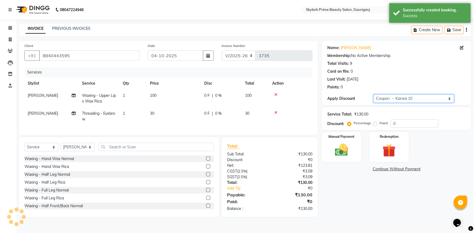
type input "10"
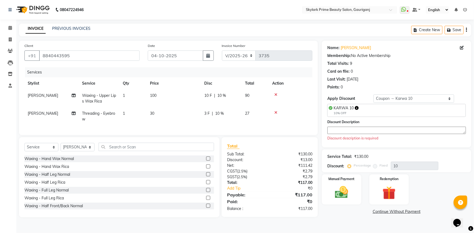
click at [366, 134] on div "Discount Description Discount description is required" at bounding box center [396, 130] width 138 height 22
click at [345, 132] on textarea at bounding box center [396, 130] width 138 height 7
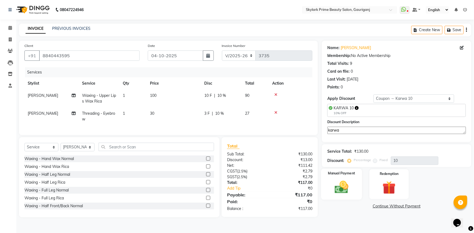
type textarea "karwa"
click at [343, 188] on img at bounding box center [341, 187] width 22 height 16
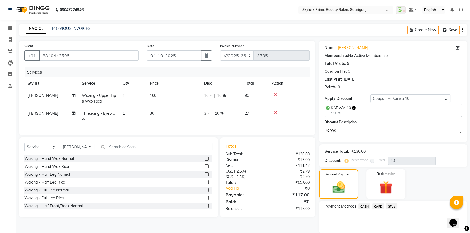
click at [392, 206] on span "GPay" at bounding box center [391, 206] width 11 height 6
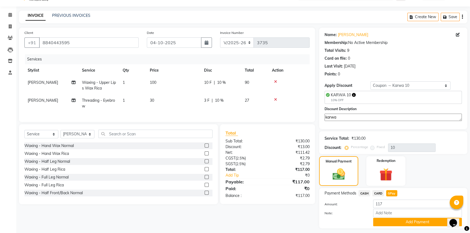
scroll to position [24, 0]
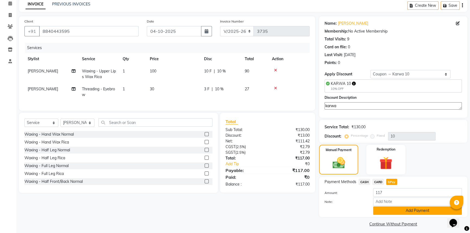
click at [398, 211] on button "Add Payment" at bounding box center [417, 211] width 89 height 8
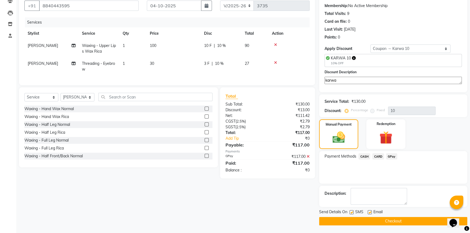
scroll to position [50, 0]
click at [377, 217] on button "Checkout" at bounding box center [393, 221] width 148 height 8
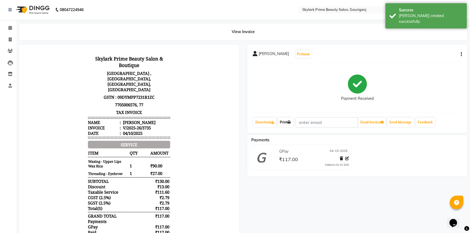
click at [285, 122] on link "Print" at bounding box center [285, 122] width 15 height 9
click at [12, 29] on icon at bounding box center [10, 28] width 4 height 4
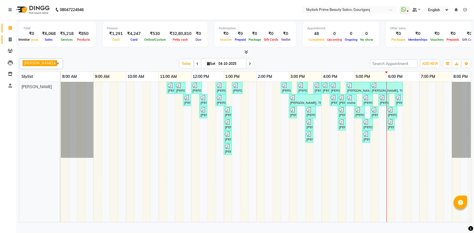
click at [10, 37] on span at bounding box center [10, 40] width 10 height 6
select select "service"
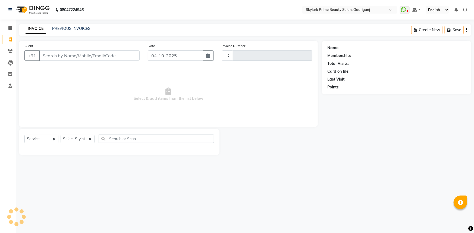
type input "3736"
select select "4735"
click at [42, 140] on select "Select Service Product Membership Package Voucher Prepaid Gift Card" at bounding box center [41, 139] width 34 height 8
select select "product"
click at [24, 135] on select "Select Service Product Membership Package Voucher Prepaid Gift Card" at bounding box center [41, 139] width 34 height 8
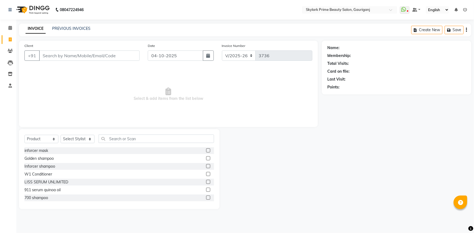
click at [37, 159] on div "Golden shampoo" at bounding box center [38, 159] width 29 height 6
checkbox input "false"
click at [80, 139] on select "Select Stylist Gurwinder Singh Komal Mishra Shashwat Pandey Sindu SUVIDHA PANDEY" at bounding box center [78, 139] width 34 height 8
select select "30218"
click at [61, 135] on select "Select Stylist Gurwinder Singh Komal Mishra Shashwat Pandey Sindu SUVIDHA PANDEY" at bounding box center [78, 139] width 34 height 8
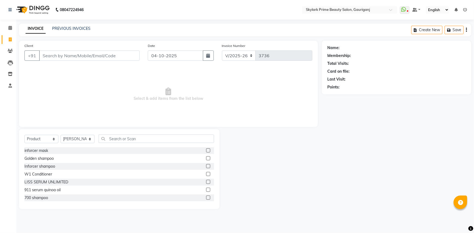
click at [131, 144] on div "Select Service Product Membership Package Voucher Prepaid Gift Card Select Styl…" at bounding box center [119, 141] width 190 height 13
click at [128, 138] on input "text" at bounding box center [156, 139] width 115 height 8
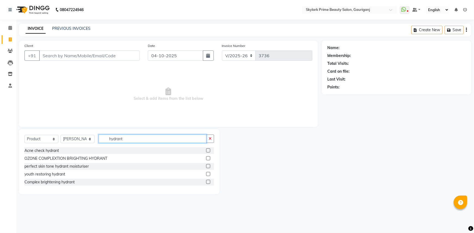
type input "hydrant"
click at [208, 160] on label at bounding box center [208, 158] width 4 height 4
click at [208, 160] on input "checkbox" at bounding box center [208, 159] width 4 height 4
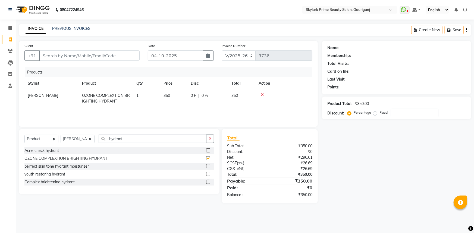
checkbox input "false"
click at [63, 53] on input "Client" at bounding box center [89, 55] width 100 height 10
type input "9"
type input "0"
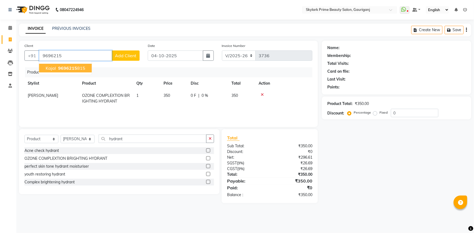
click at [61, 68] on span "9696215" at bounding box center [67, 67] width 19 height 5
type input "9696215815"
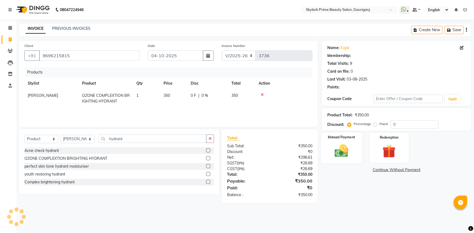
click at [339, 152] on div "Manual Payment" at bounding box center [341, 147] width 41 height 31
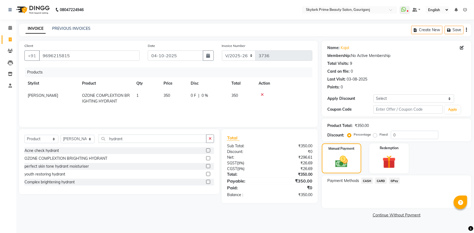
click at [395, 181] on span "GPay" at bounding box center [394, 181] width 11 height 6
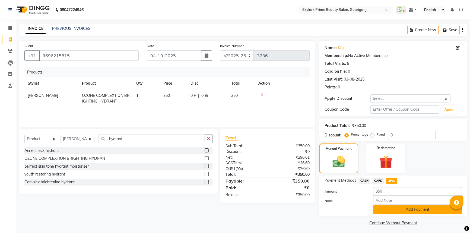
click at [399, 209] on button "Add Payment" at bounding box center [417, 210] width 89 height 8
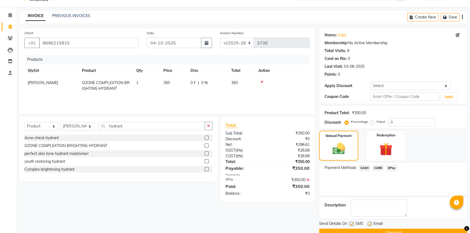
scroll to position [24, 0]
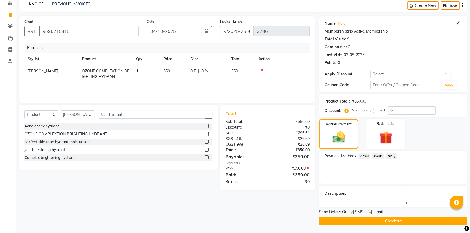
click at [391, 222] on button "Checkout" at bounding box center [393, 221] width 148 height 8
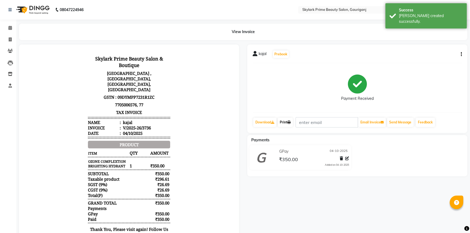
click at [285, 121] on link "Print" at bounding box center [285, 122] width 15 height 9
click at [13, 30] on span at bounding box center [10, 28] width 10 height 6
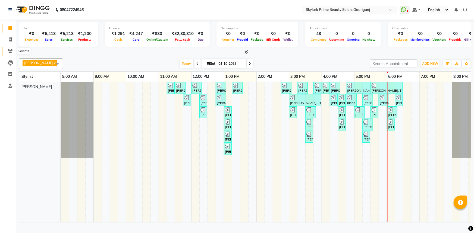
click at [9, 48] on span at bounding box center [10, 51] width 10 height 6
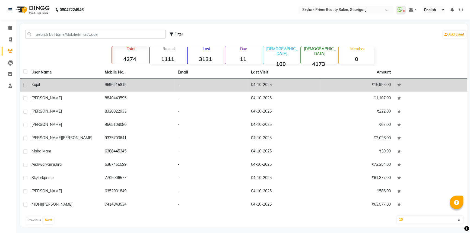
drag, startPoint x: 105, startPoint y: 83, endPoint x: 128, endPoint y: 83, distance: 22.5
click at [128, 83] on td "9696215815" at bounding box center [138, 85] width 73 height 13
click at [394, 83] on td at bounding box center [430, 85] width 73 height 13
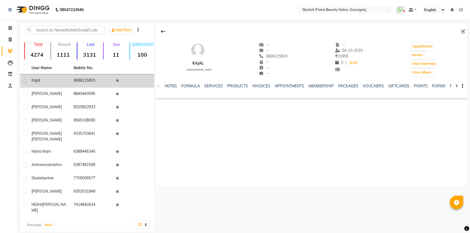
drag, startPoint x: 74, startPoint y: 80, endPoint x: 100, endPoint y: 81, distance: 26.4
click at [100, 81] on td "9696215815" at bounding box center [91, 80] width 42 height 13
click at [72, 79] on td "9696215815" at bounding box center [91, 80] width 42 height 13
drag, startPoint x: 73, startPoint y: 78, endPoint x: 107, endPoint y: 78, distance: 33.9
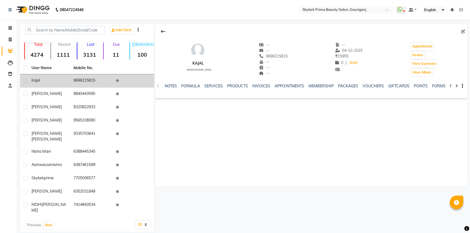
click at [107, 78] on td "9696215815" at bounding box center [91, 80] width 42 height 13
copy td "9696215815"
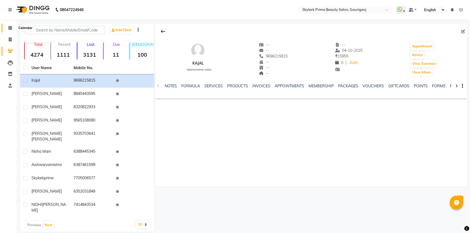
click at [5, 27] on span at bounding box center [10, 28] width 10 height 6
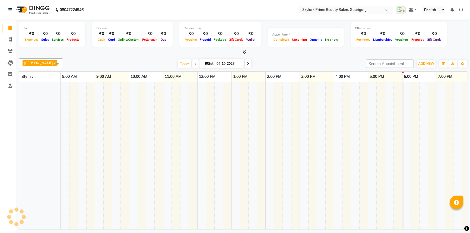
click at [16, 27] on li "Calendar" at bounding box center [8, 28] width 16 height 12
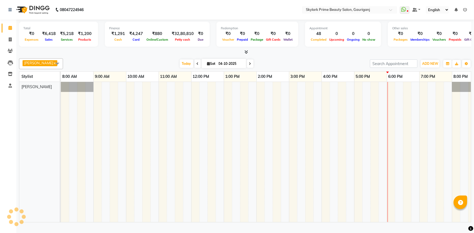
scroll to position [0, 13]
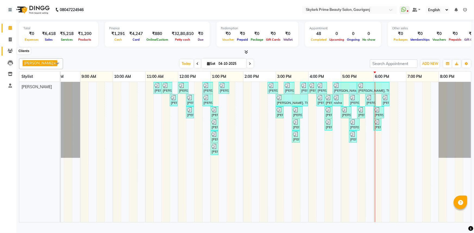
click at [6, 49] on span at bounding box center [10, 51] width 10 height 6
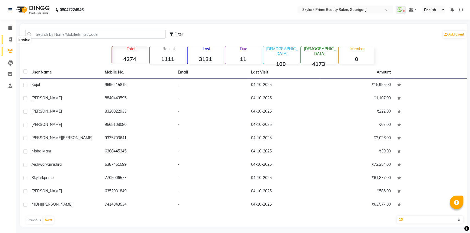
click at [11, 39] on icon at bounding box center [10, 39] width 3 height 4
select select "service"
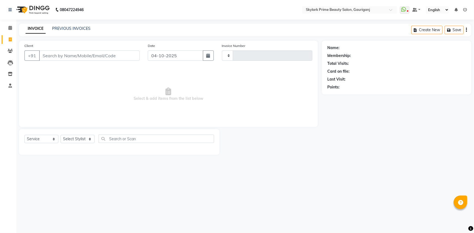
type input "3737"
select select "4735"
click at [13, 26] on span at bounding box center [10, 28] width 10 height 6
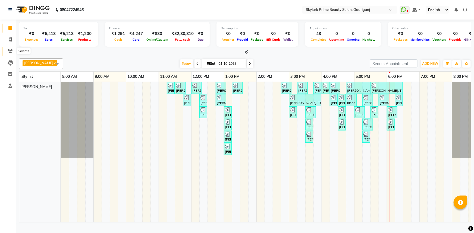
click at [8, 50] on icon at bounding box center [10, 51] width 5 height 4
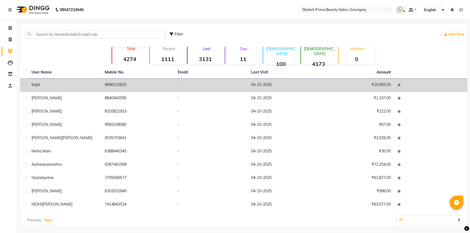
click at [85, 82] on div "kajal" at bounding box center [64, 85] width 67 height 6
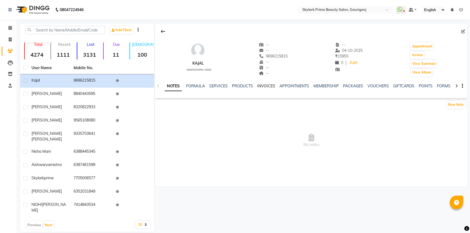
click at [269, 86] on link "INVOICES" at bounding box center [266, 86] width 18 height 5
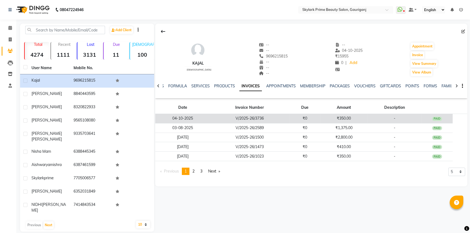
click at [277, 121] on td "V/2025-26/3736" at bounding box center [249, 119] width 79 height 10
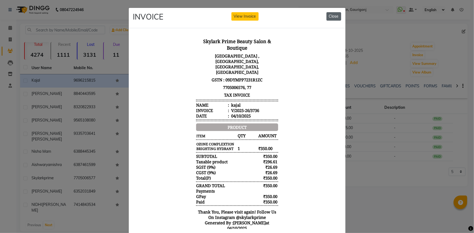
click at [337, 17] on button "Close" at bounding box center [333, 16] width 15 height 8
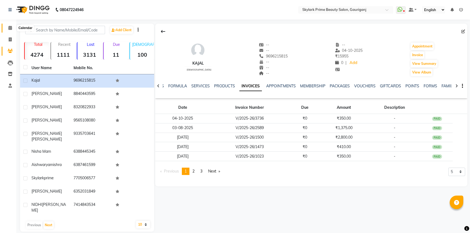
click at [11, 27] on icon at bounding box center [10, 28] width 4 height 4
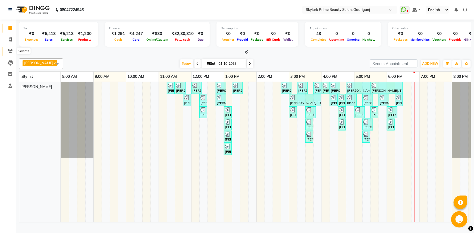
click at [10, 48] on span at bounding box center [10, 51] width 10 height 6
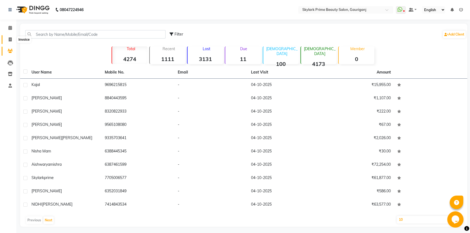
click at [9, 37] on span at bounding box center [10, 40] width 10 height 6
select select "service"
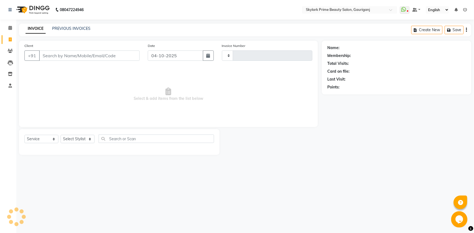
type input "3737"
select select "4735"
click at [11, 27] on icon at bounding box center [10, 28] width 4 height 4
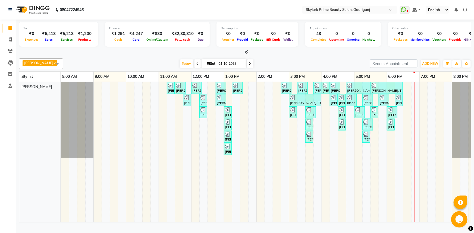
click at [55, 63] on span at bounding box center [57, 63] width 11 height 10
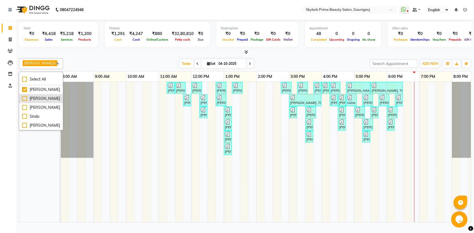
click at [40, 102] on div "[PERSON_NAME]" at bounding box center [41, 99] width 38 height 6
checkbox input "true"
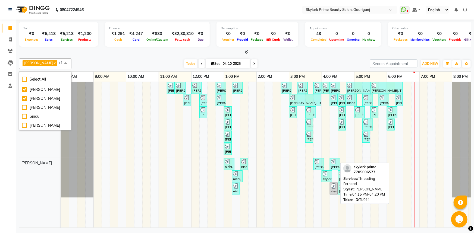
click at [331, 190] on div "skylark prime, TK11, 04:15 PM-04:20 PM, Threading - Forhead" at bounding box center [333, 189] width 7 height 10
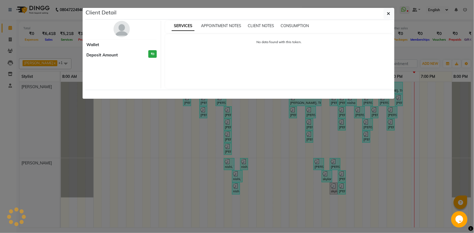
select select "3"
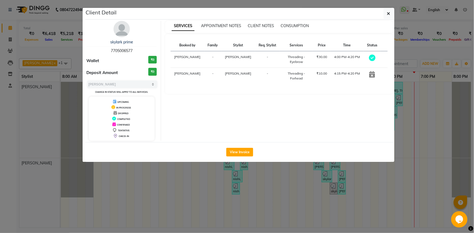
click at [247, 156] on div "View Invoice" at bounding box center [239, 152] width 309 height 20
click at [247, 150] on button "View Invoice" at bounding box center [239, 152] width 27 height 9
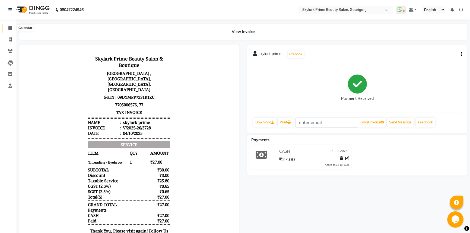
click at [12, 27] on span at bounding box center [10, 28] width 10 height 6
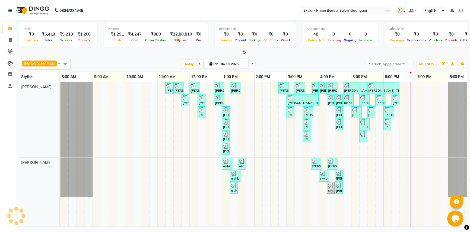
scroll to position [0, 13]
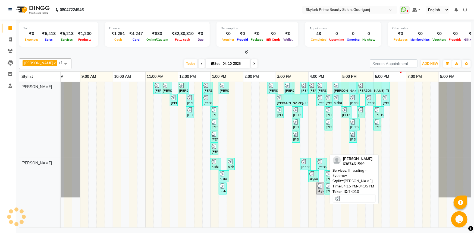
click at [320, 166] on div "[PERSON_NAME], TK10, 04:15 PM-04:35 PM, Threading - Eyebrow" at bounding box center [322, 164] width 10 height 10
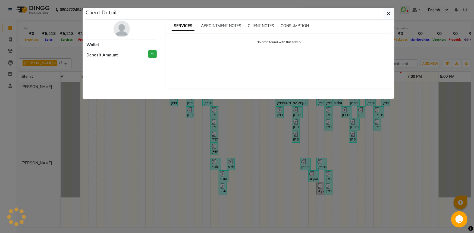
select select "3"
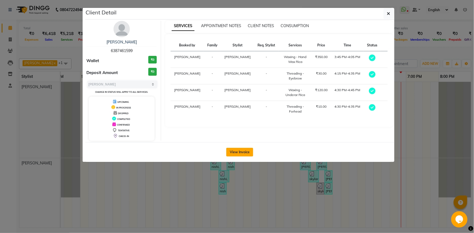
click at [240, 151] on button "View Invoice" at bounding box center [239, 152] width 27 height 9
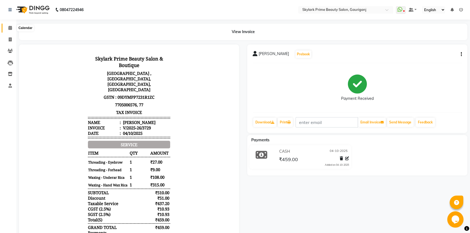
click at [9, 25] on span at bounding box center [10, 28] width 10 height 6
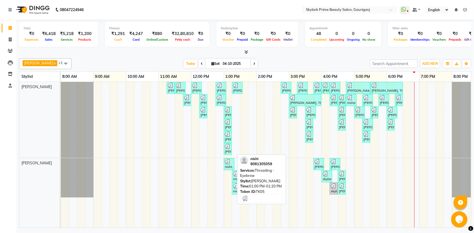
click at [225, 165] on div "nishi, TK05, 01:00 PM-01:20 PM, Threading - Eyebrow" at bounding box center [229, 164] width 10 height 10
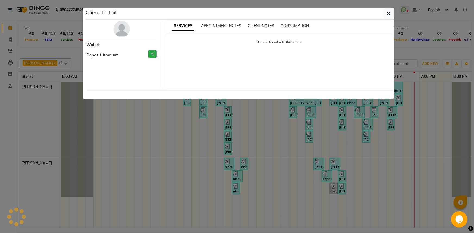
select select "3"
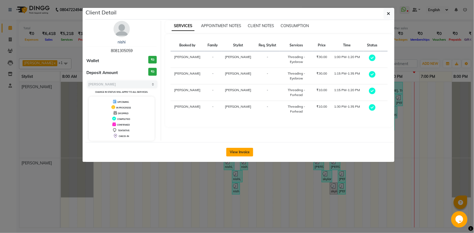
click at [243, 150] on button "View Invoice" at bounding box center [239, 152] width 27 height 9
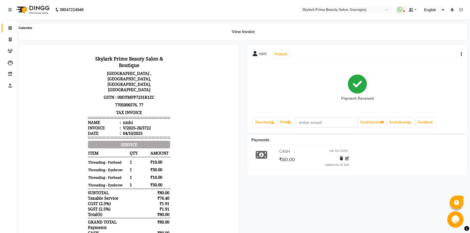
click at [11, 27] on icon at bounding box center [10, 28] width 4 height 4
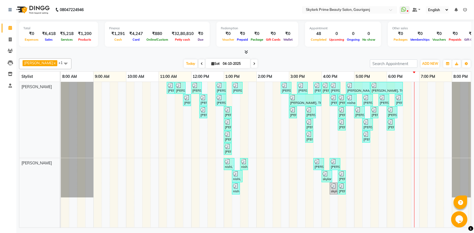
click at [65, 61] on span at bounding box center [65, 63] width 11 height 10
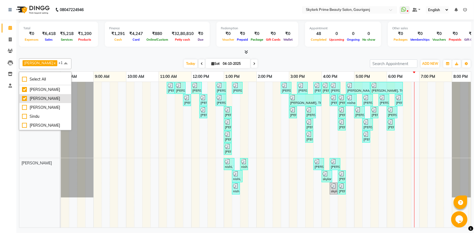
click at [39, 98] on div "[PERSON_NAME]" at bounding box center [45, 99] width 46 height 6
checkbox input "false"
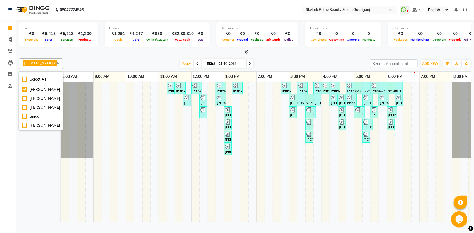
click at [59, 65] on span at bounding box center [57, 63] width 11 height 10
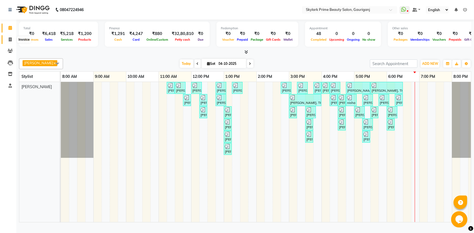
click at [12, 38] on span at bounding box center [10, 40] width 10 height 6
select select "service"
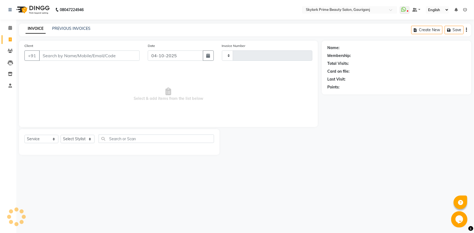
type input "3737"
select select "4735"
click at [60, 25] on div "INVOICE PREVIOUS INVOICES Create New Save" at bounding box center [245, 30] width 452 height 13
click at [70, 30] on link "PREVIOUS INVOICES" at bounding box center [71, 28] width 38 height 5
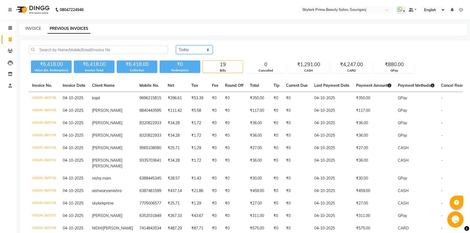
click at [192, 49] on select "[DATE] [DATE] Custom Range" at bounding box center [194, 50] width 36 height 8
click at [36, 26] on link "INVOICE" at bounding box center [33, 28] width 15 height 5
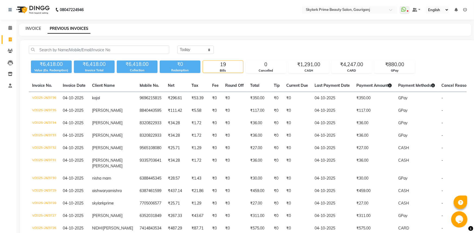
select select "service"
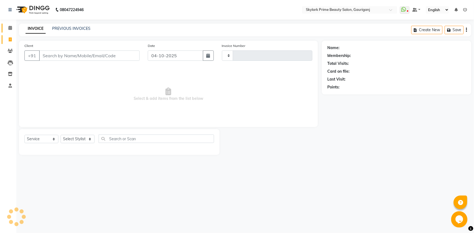
type input "3737"
select select "4735"
click at [9, 27] on icon at bounding box center [10, 28] width 4 height 4
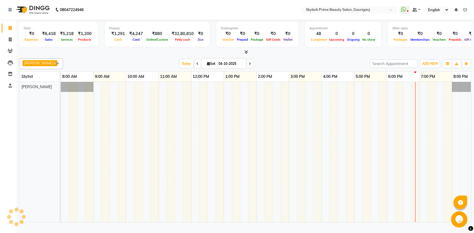
scroll to position [0, 13]
